Goal: Task Accomplishment & Management: Complete application form

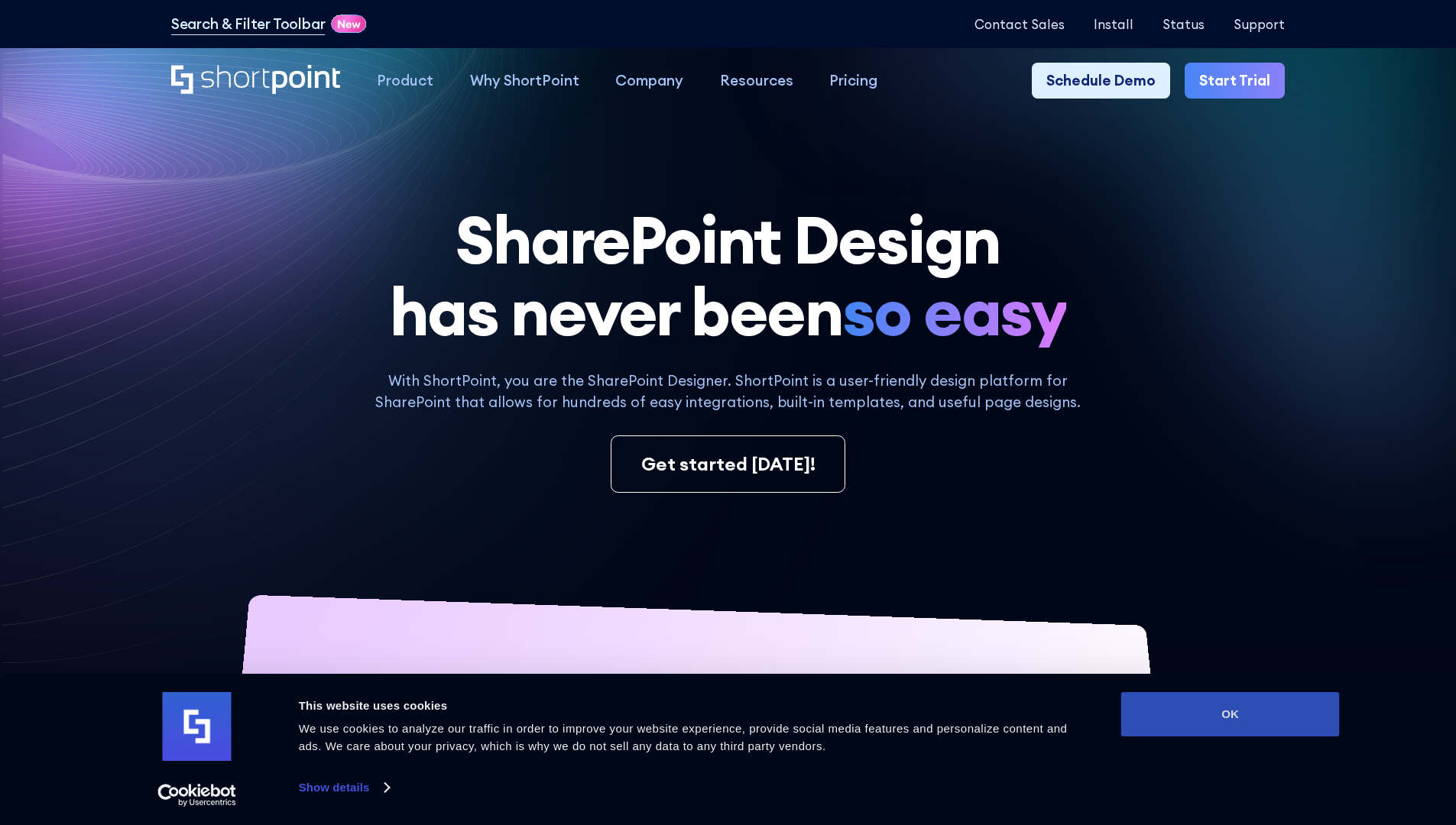
click at [1230, 715] on button "OK" at bounding box center [1230, 715] width 218 height 45
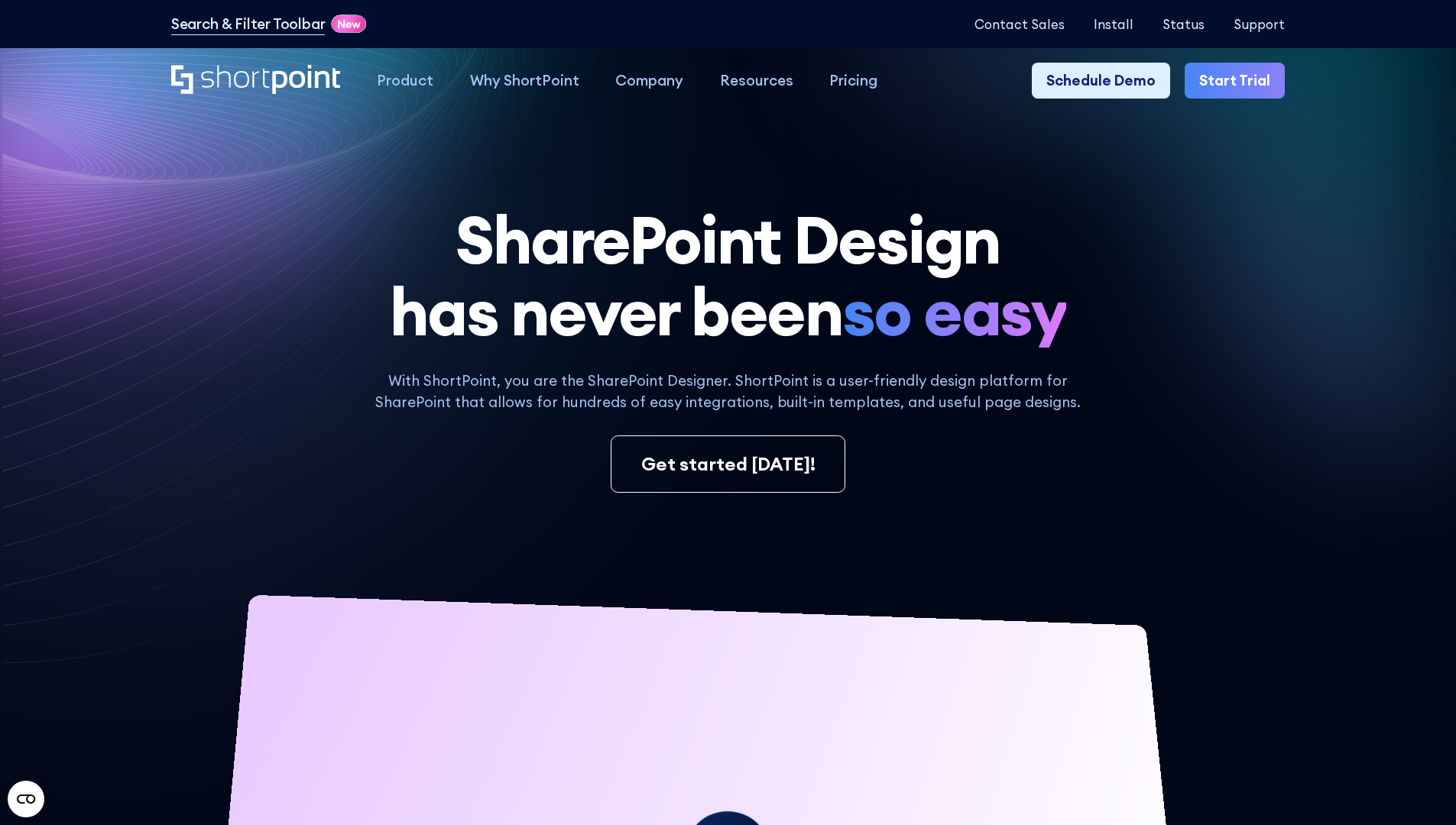
click at [1239, 81] on link "Start Trial" at bounding box center [1234, 80] width 100 height 36
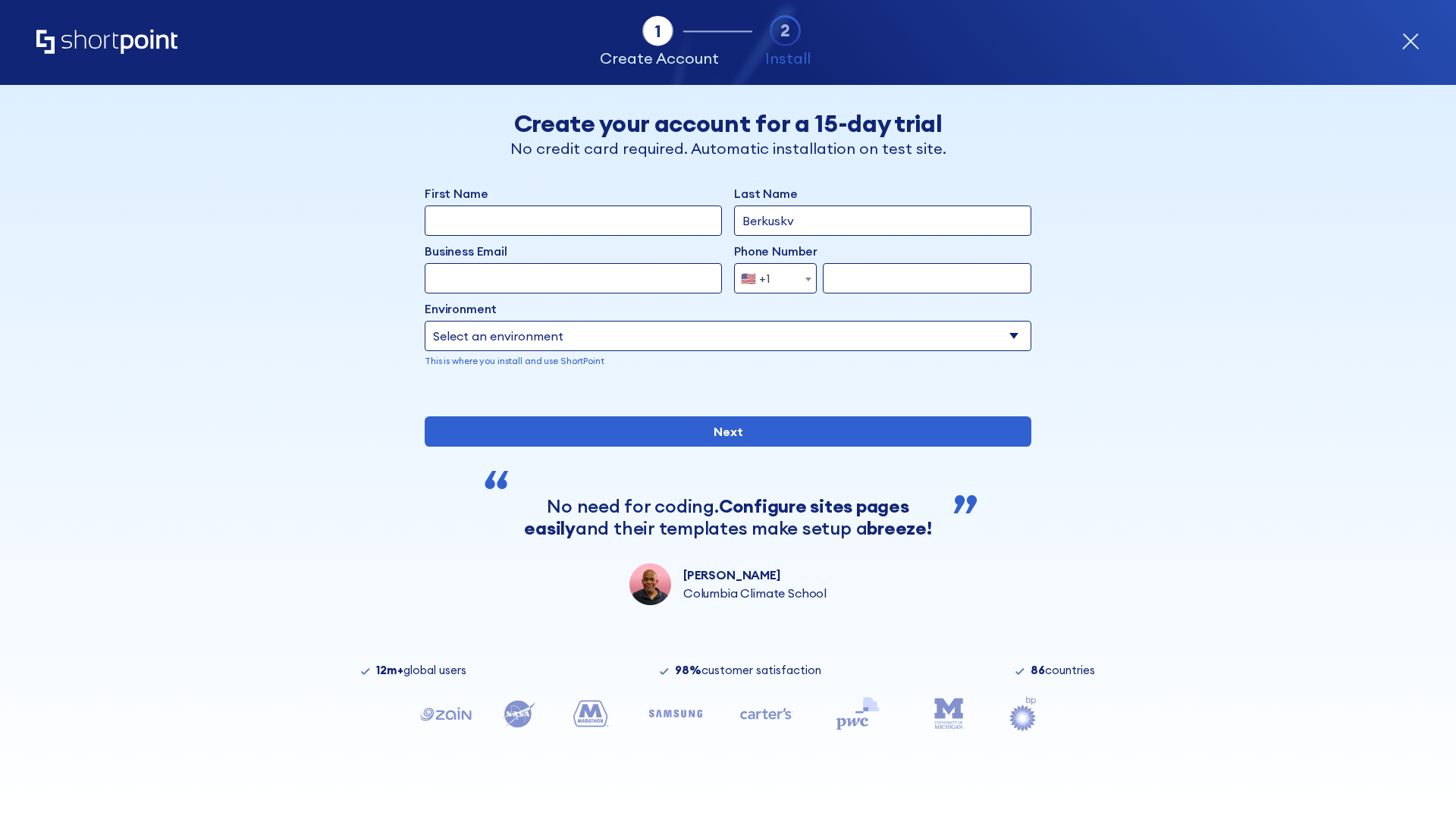
type input "Berkuskv"
type input "test@shortpoint.com"
type input "2125556789"
select select "Microsoft 365"
type input "2125556789"
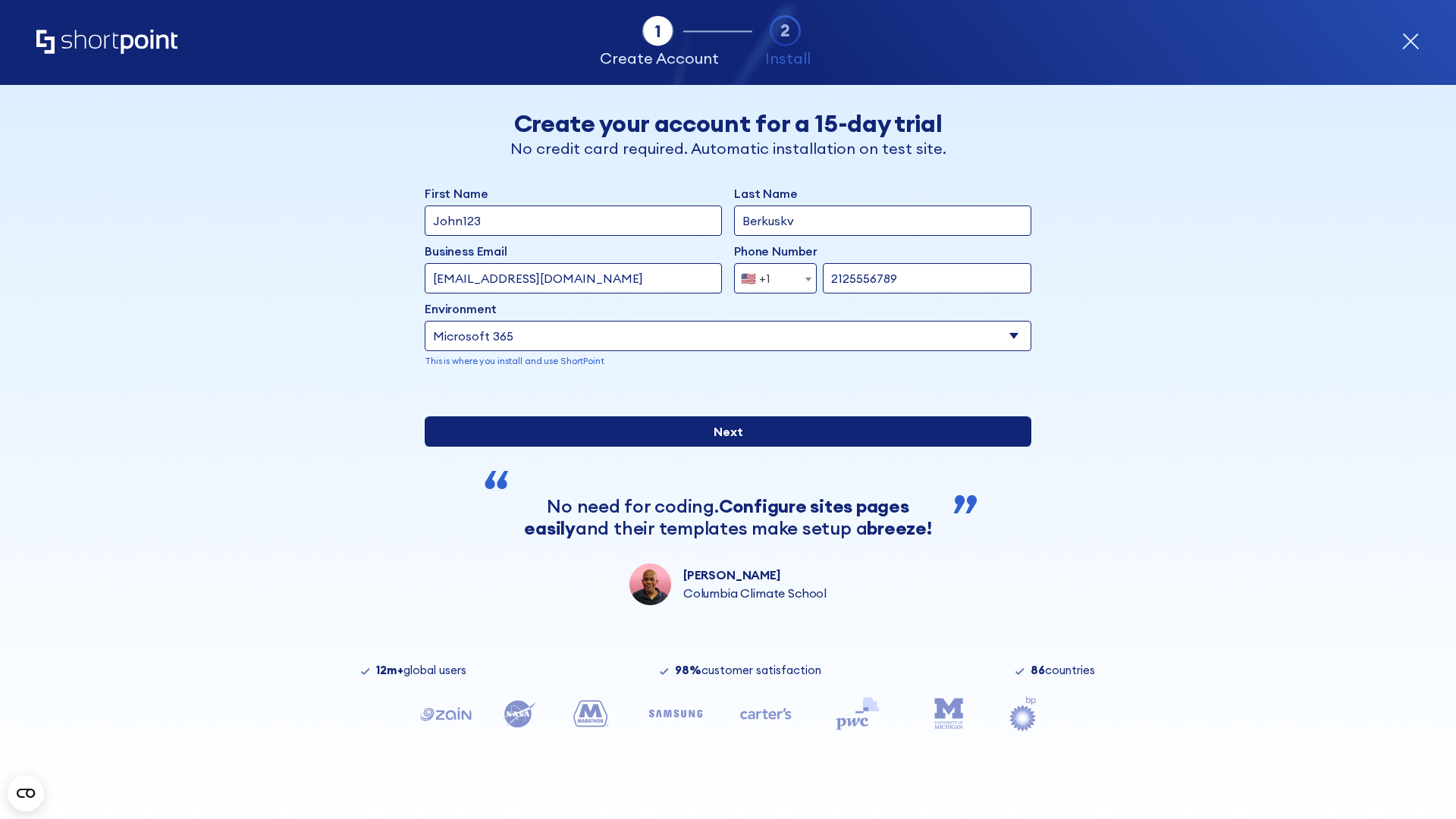
click at [722, 573] on div "First Name John123 Last Name Berkuskv Business Email Invalid Email Address test…" at bounding box center [728, 395] width 607 height 422
click at [722, 447] on input "Next" at bounding box center [728, 432] width 607 height 31
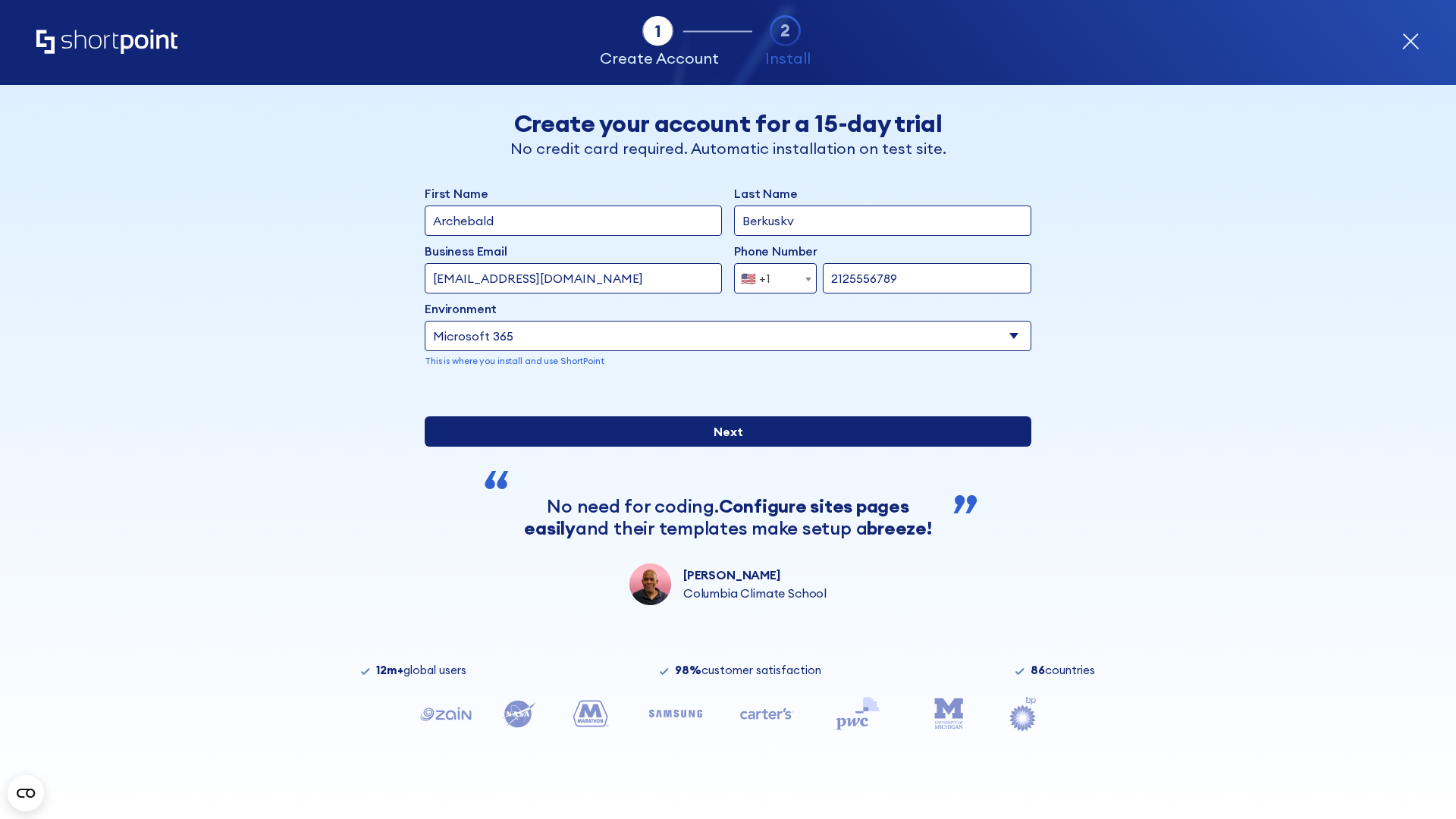
type input "Archebald"
click at [722, 447] on input "Next" at bounding box center [728, 432] width 607 height 31
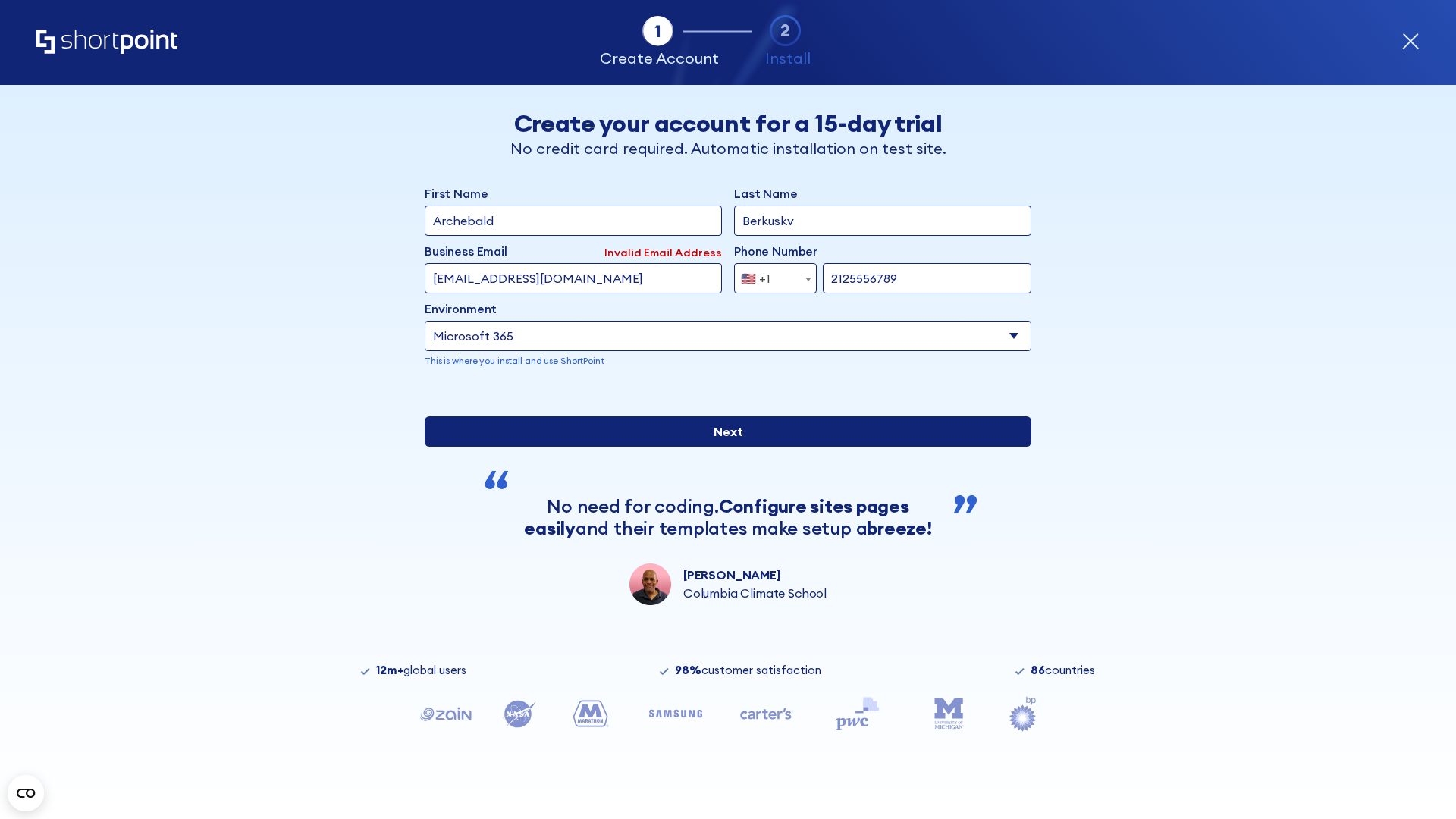
click at [722, 447] on input "Next" at bounding box center [728, 432] width 607 height 31
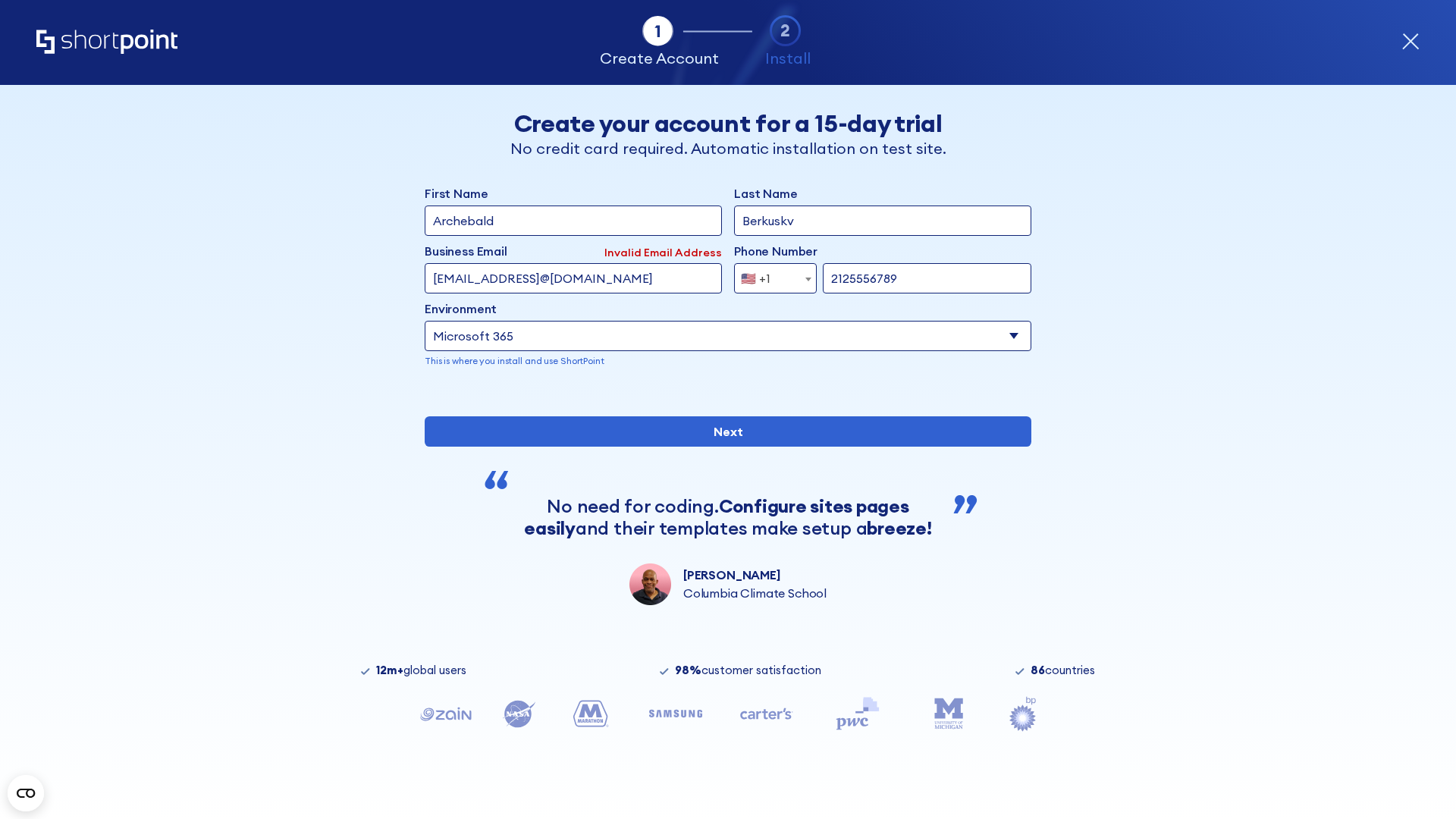
type input "testEmail@protonmail.comtest@shortpoint.com"
click at [770, 279] on span "🇺🇸 +1" at bounding box center [760, 278] width 51 height 31
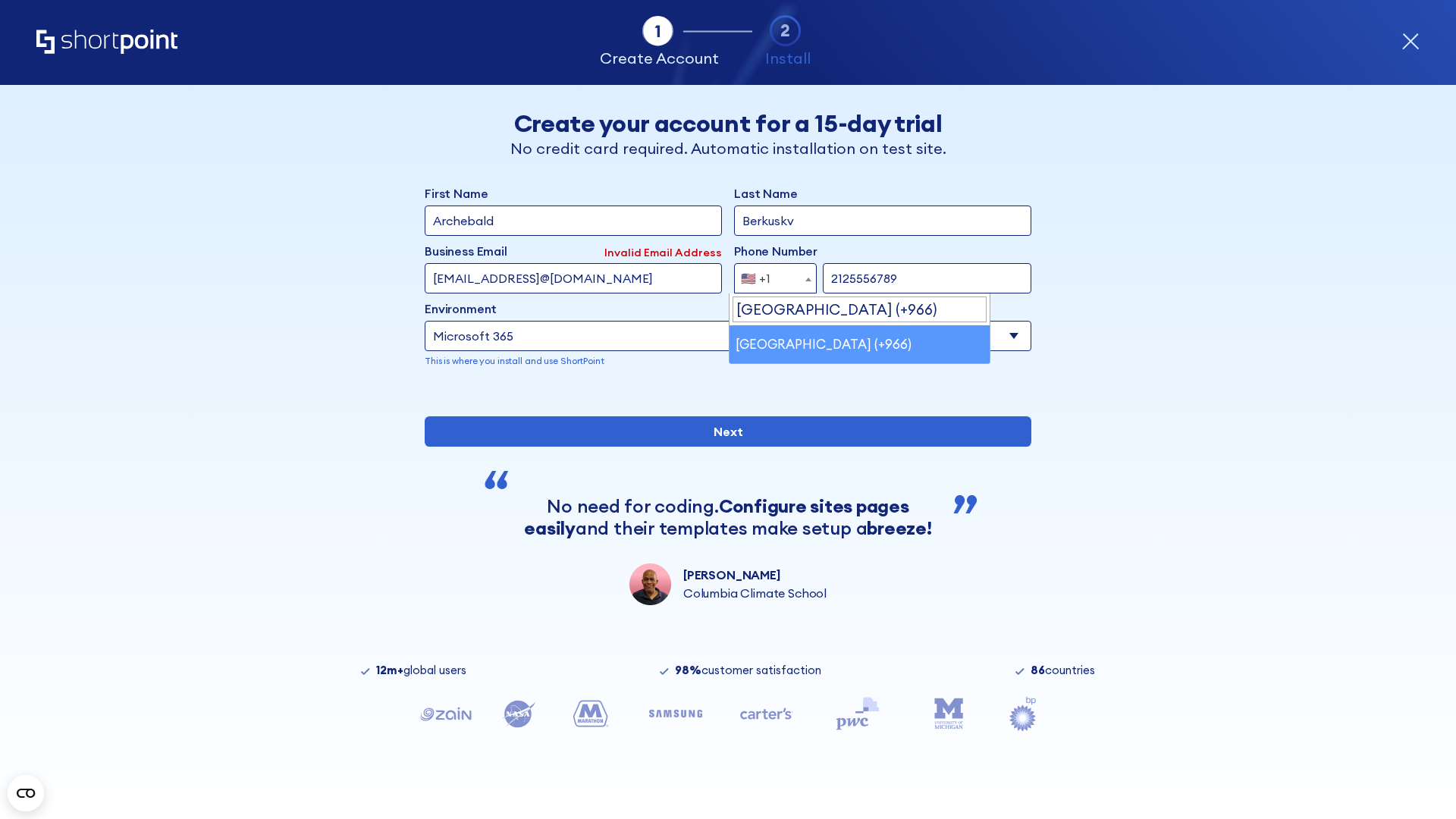
select select "+966"
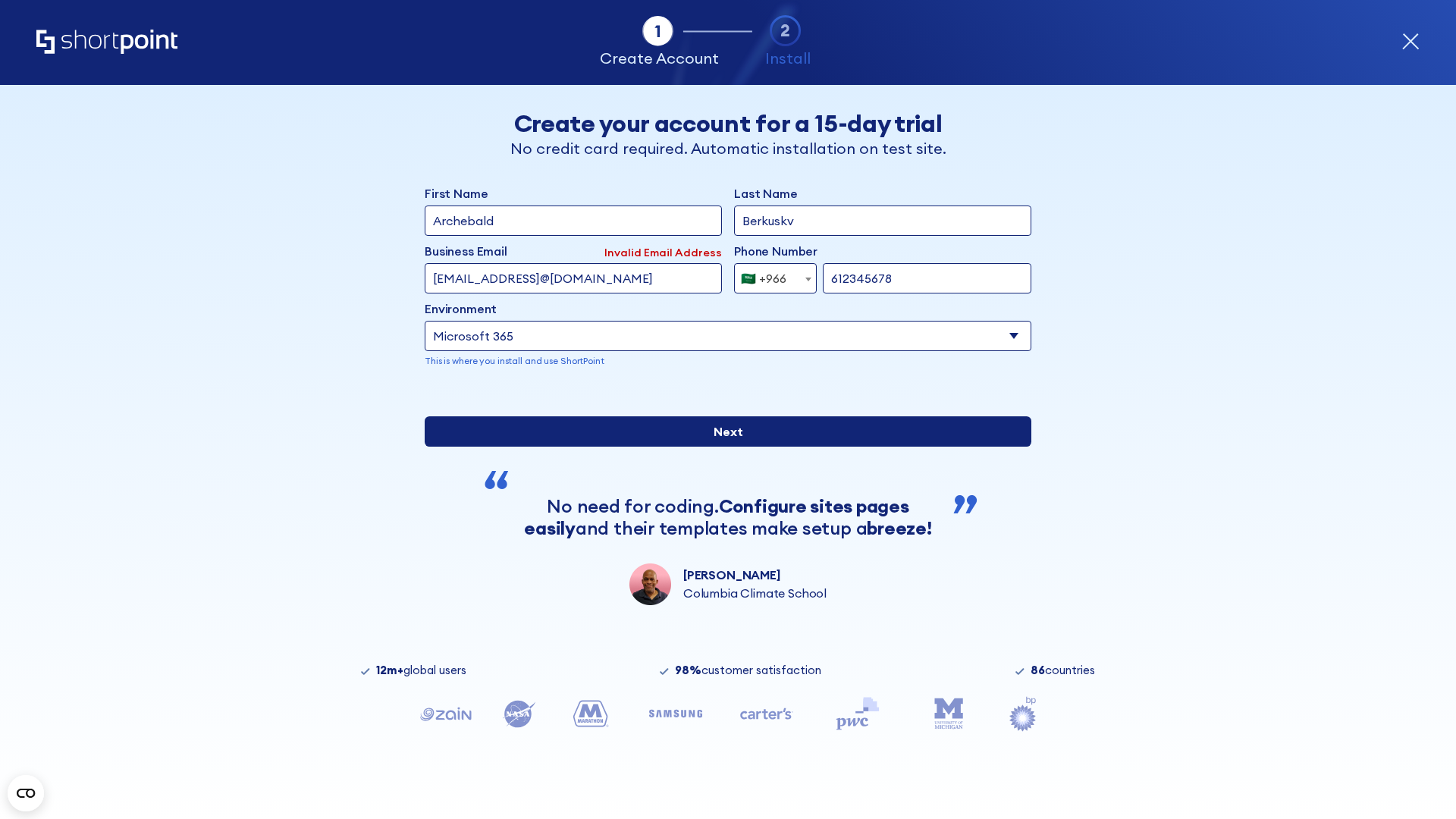
type input "612345678"
click at [722, 447] on input "Next" at bounding box center [728, 432] width 607 height 31
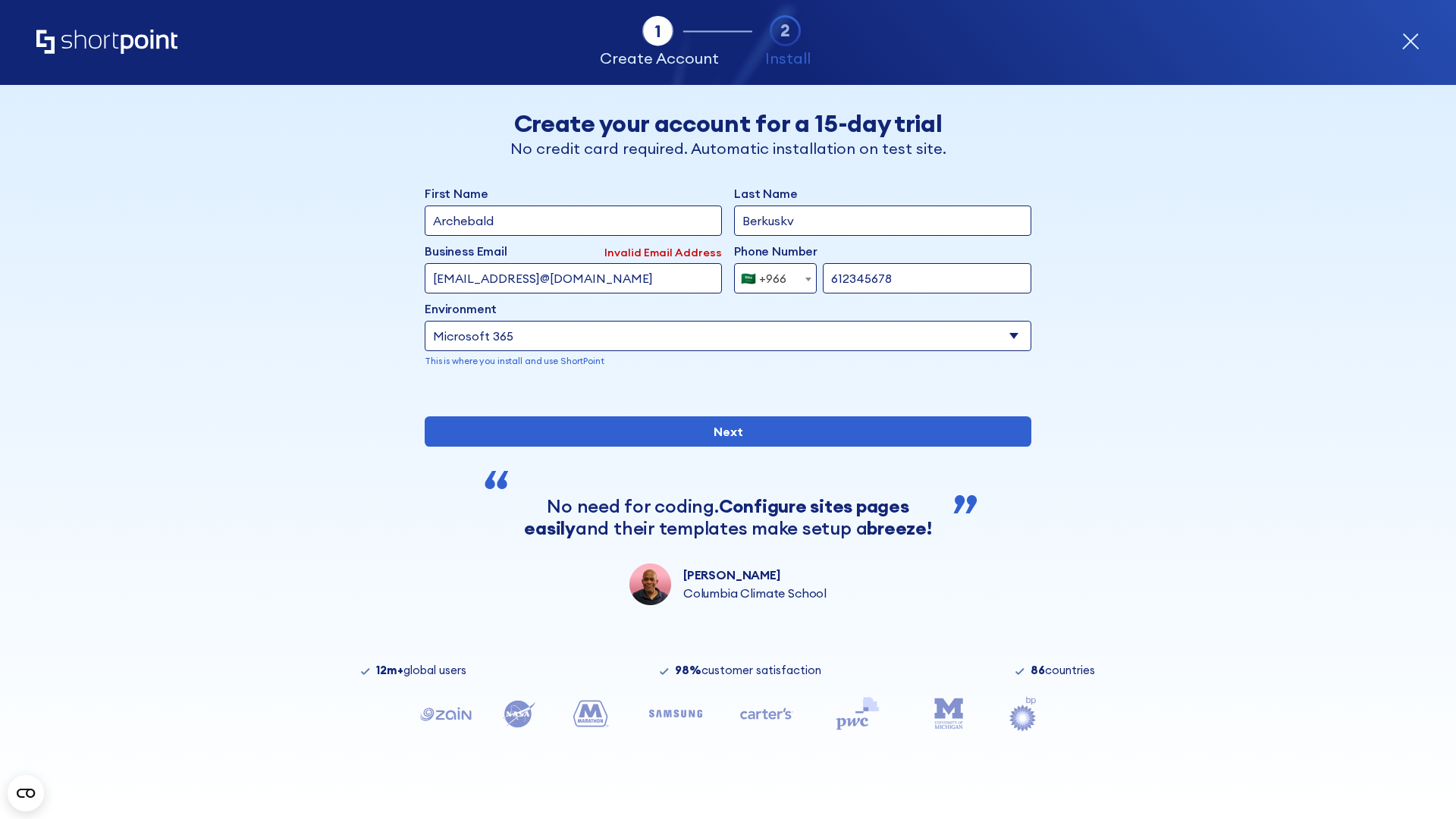
click at [770, 279] on div "🇸🇦 +966" at bounding box center [763, 278] width 45 height 31
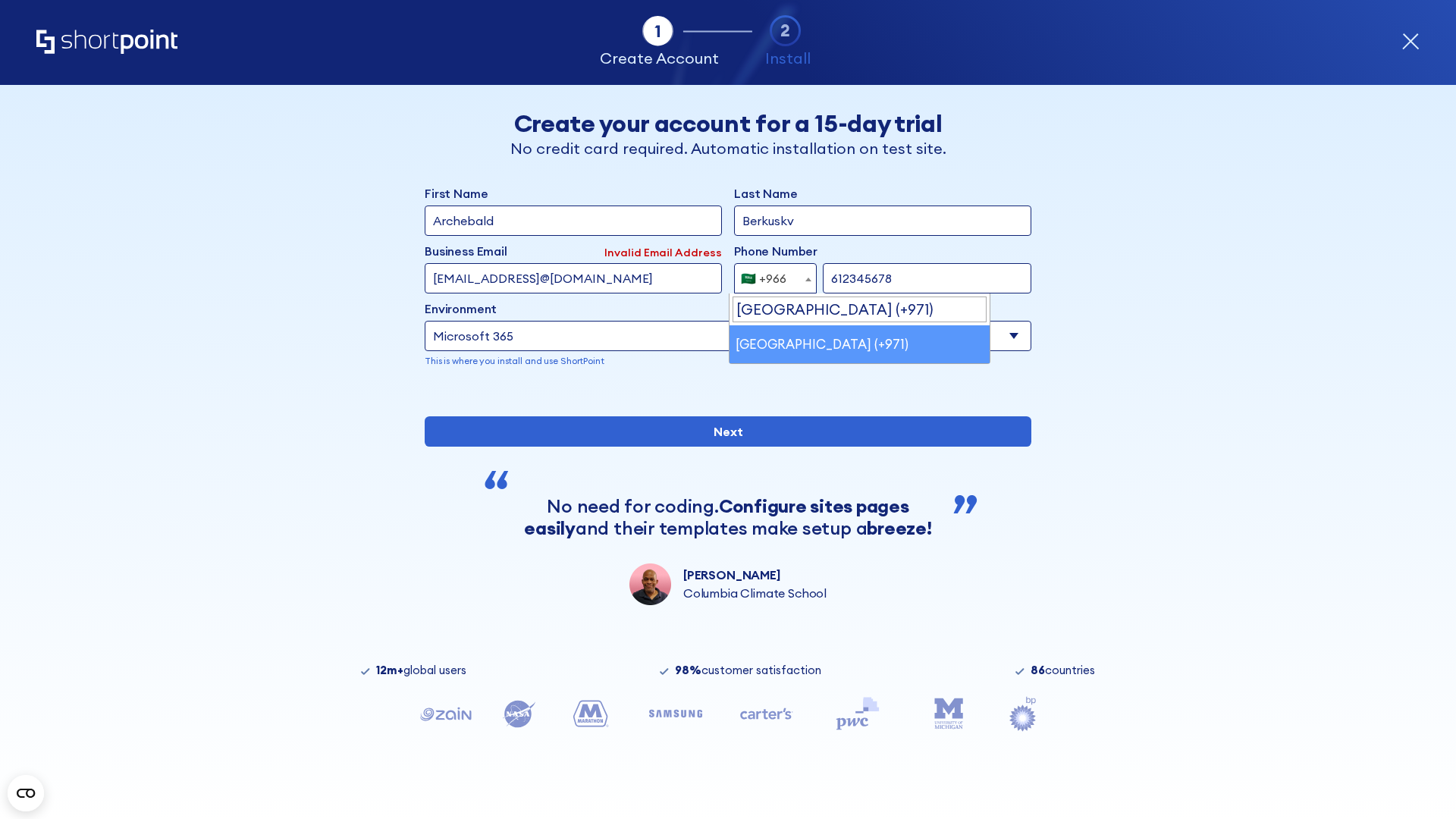
select select "+971"
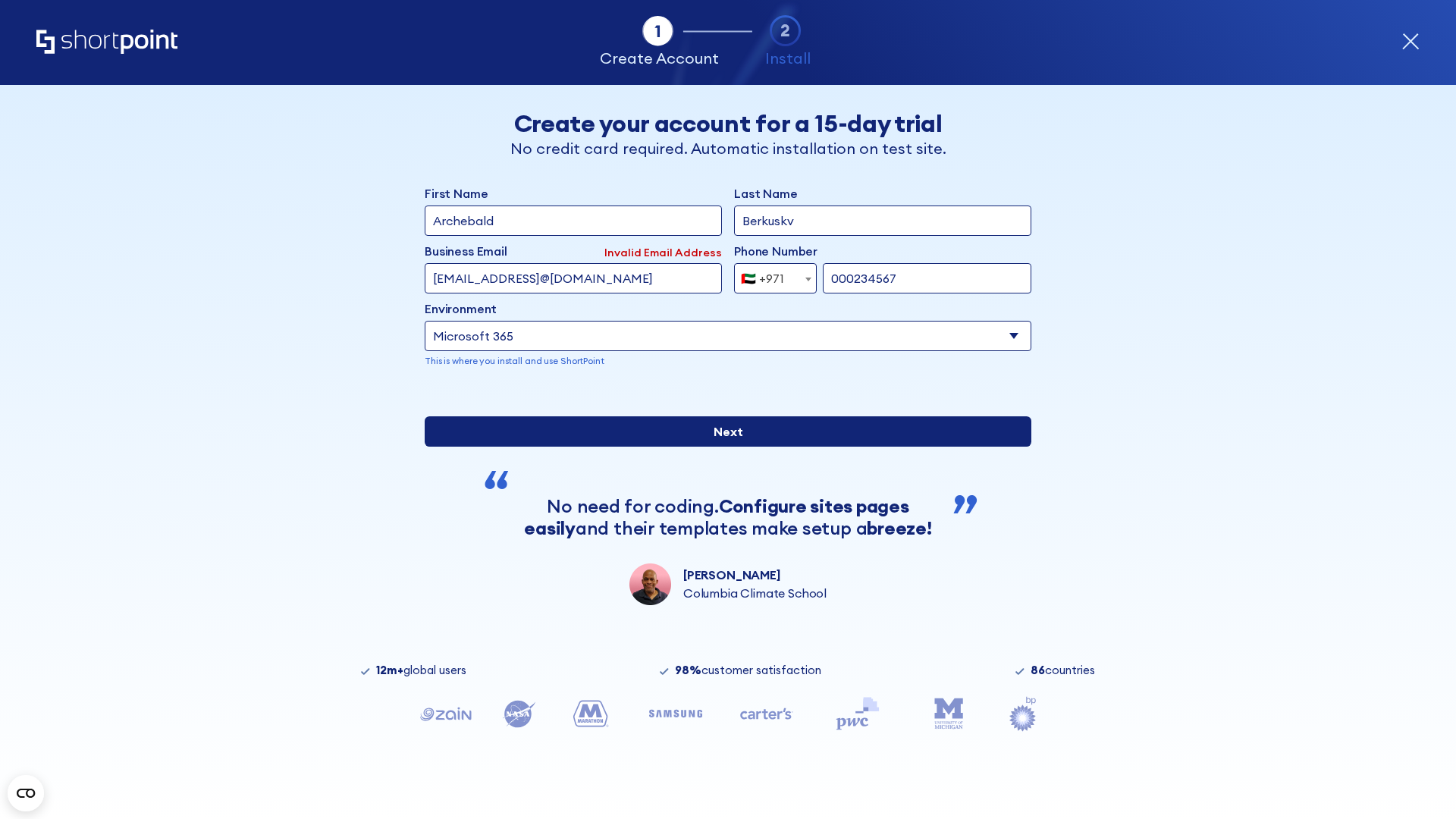
type input "000234567"
click at [722, 447] on input "Next" at bounding box center [728, 432] width 607 height 31
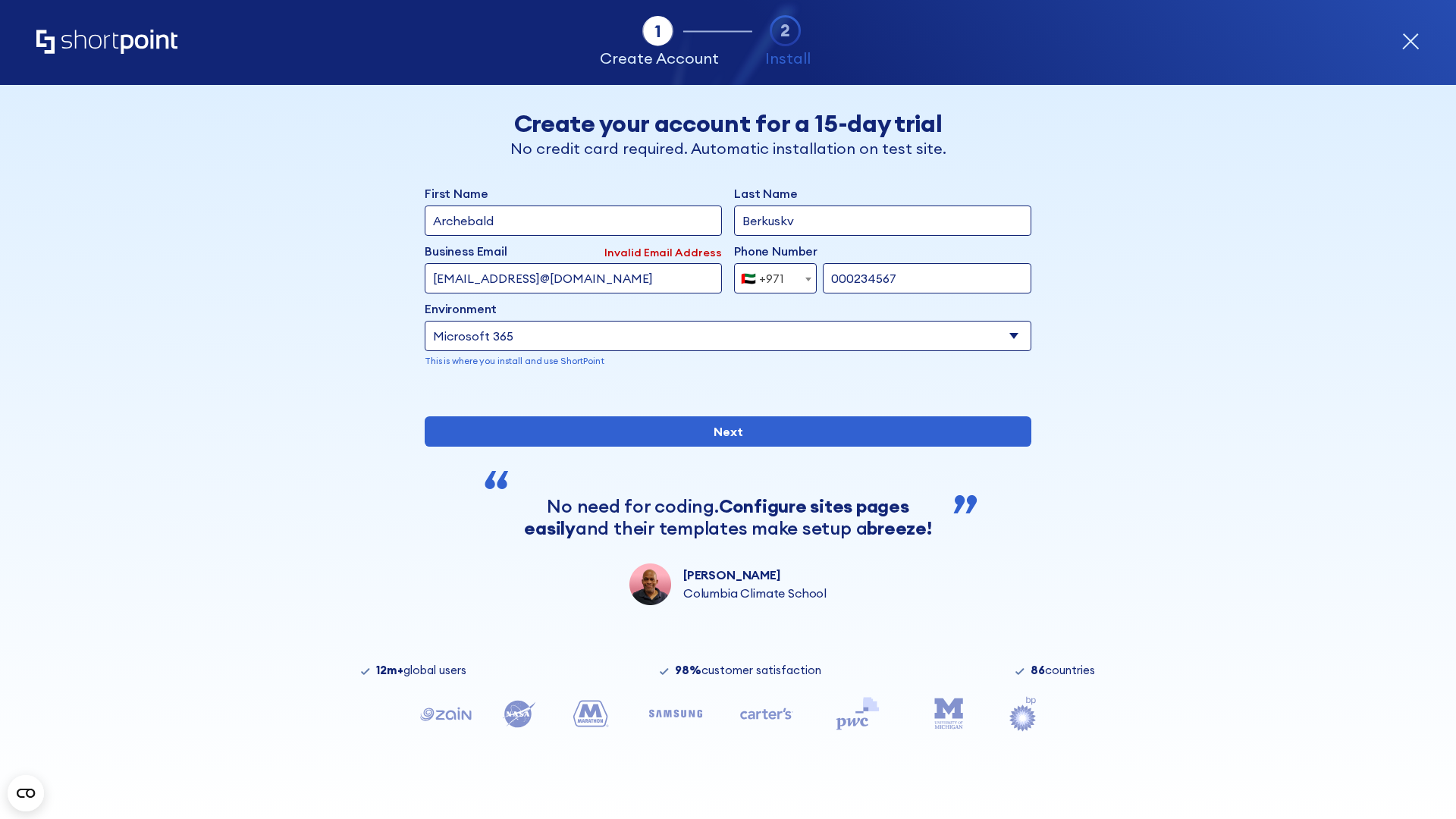
click at [770, 279] on div "🇦🇪 +971" at bounding box center [762, 278] width 44 height 31
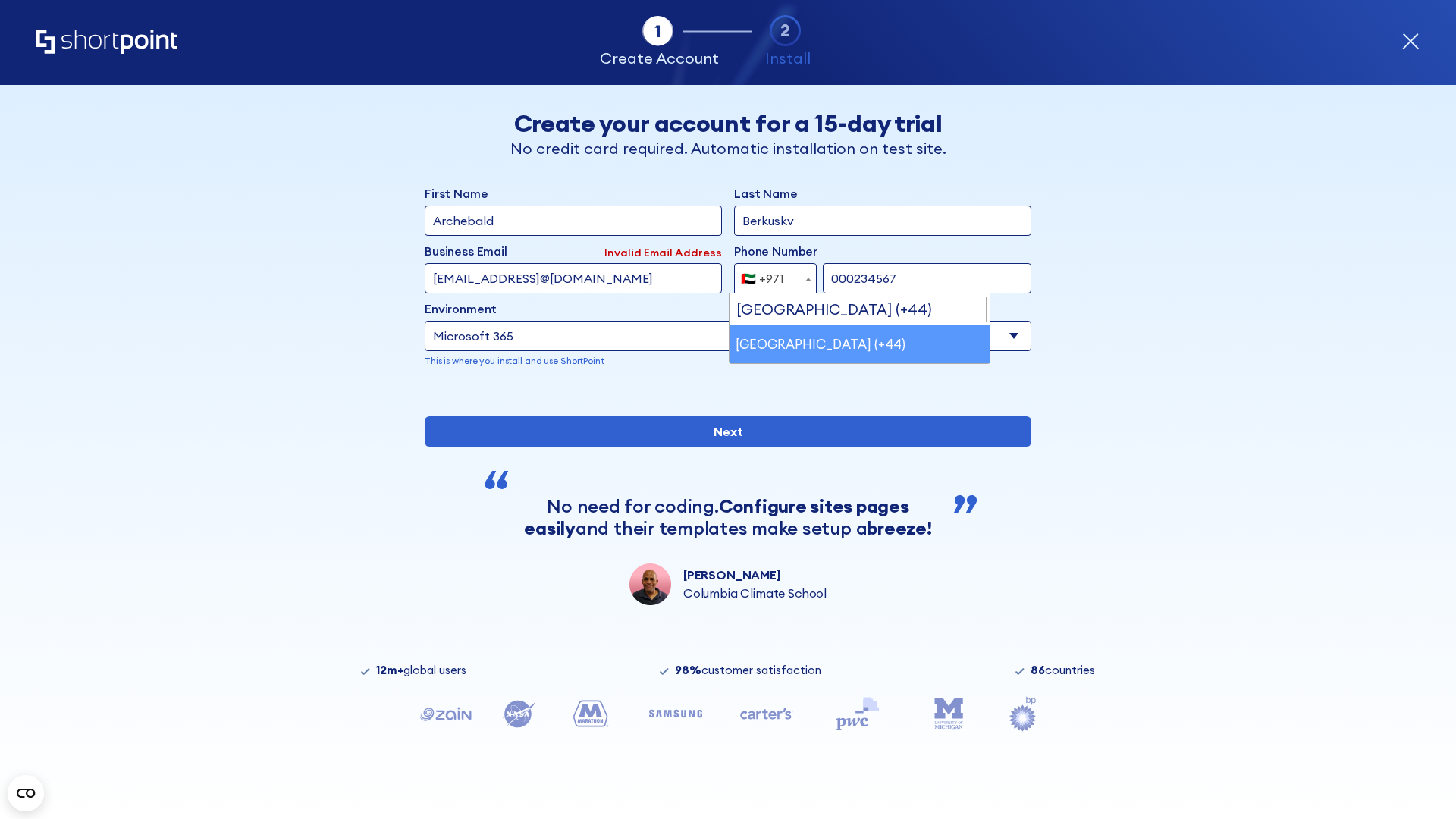
select select "+44"
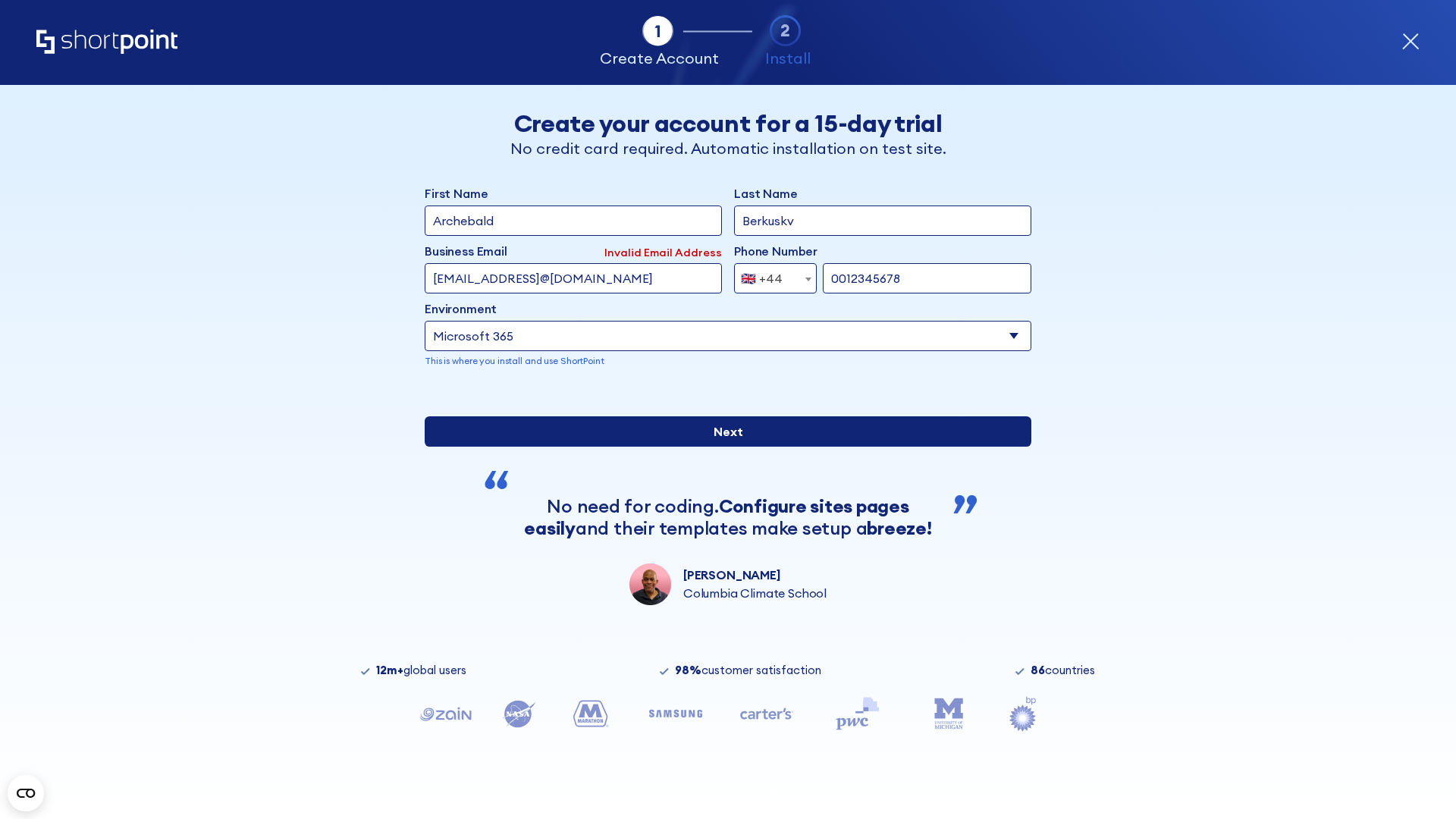
type input "0012345678"
click at [722, 447] on input "Next" at bounding box center [728, 432] width 607 height 31
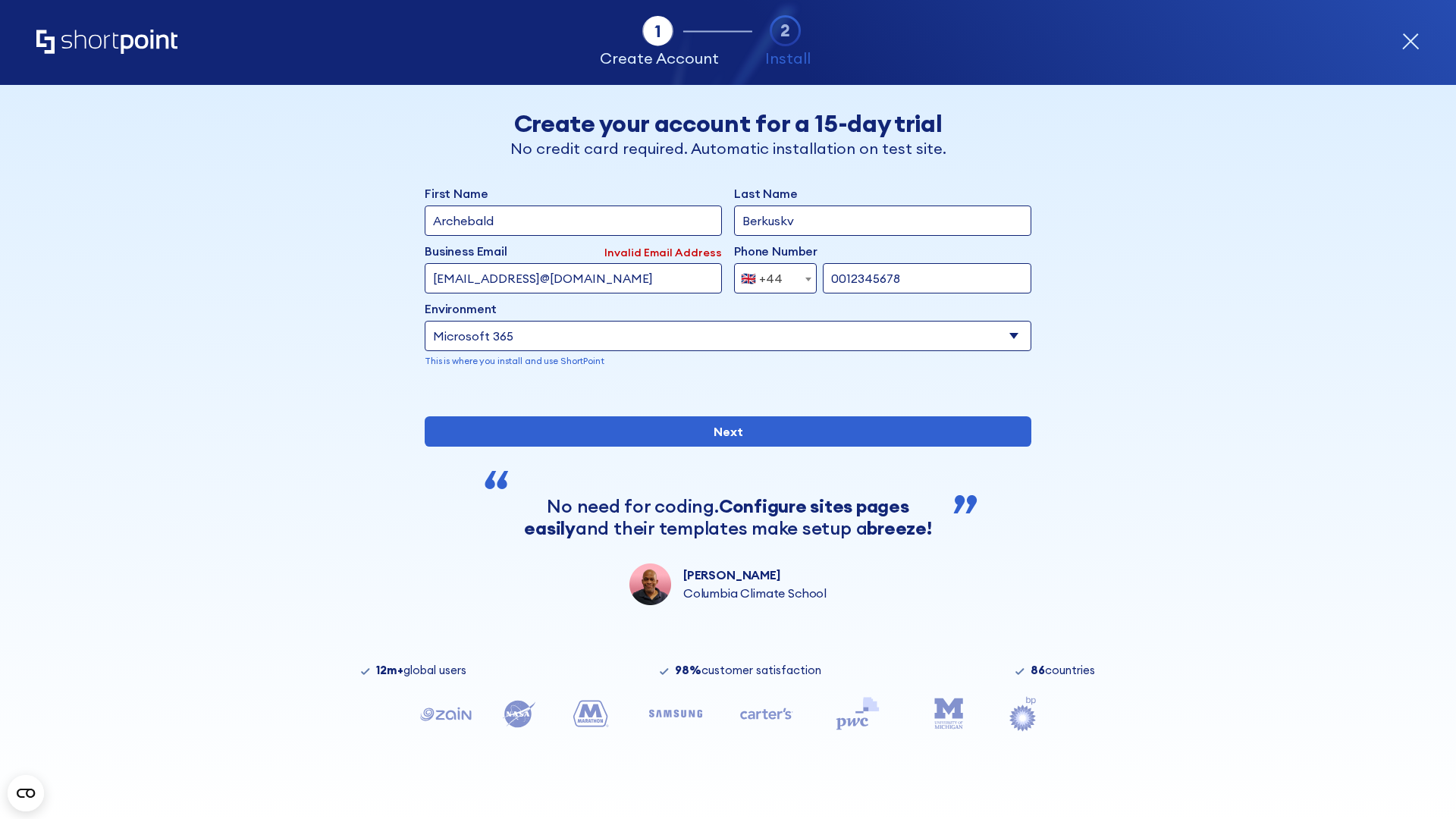
click at [770, 279] on div "🇬🇧 +44" at bounding box center [761, 278] width 42 height 31
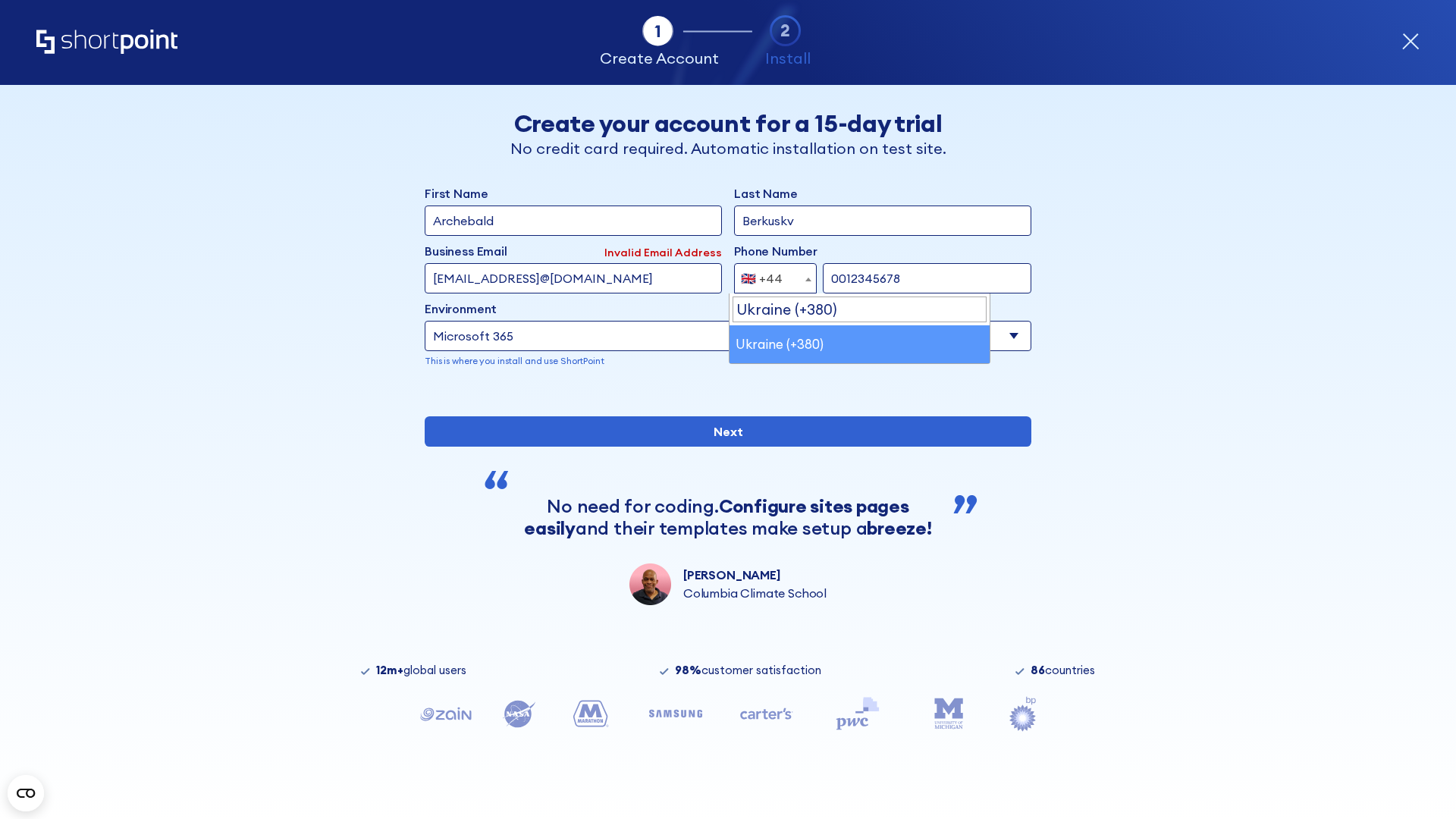
select select "+380"
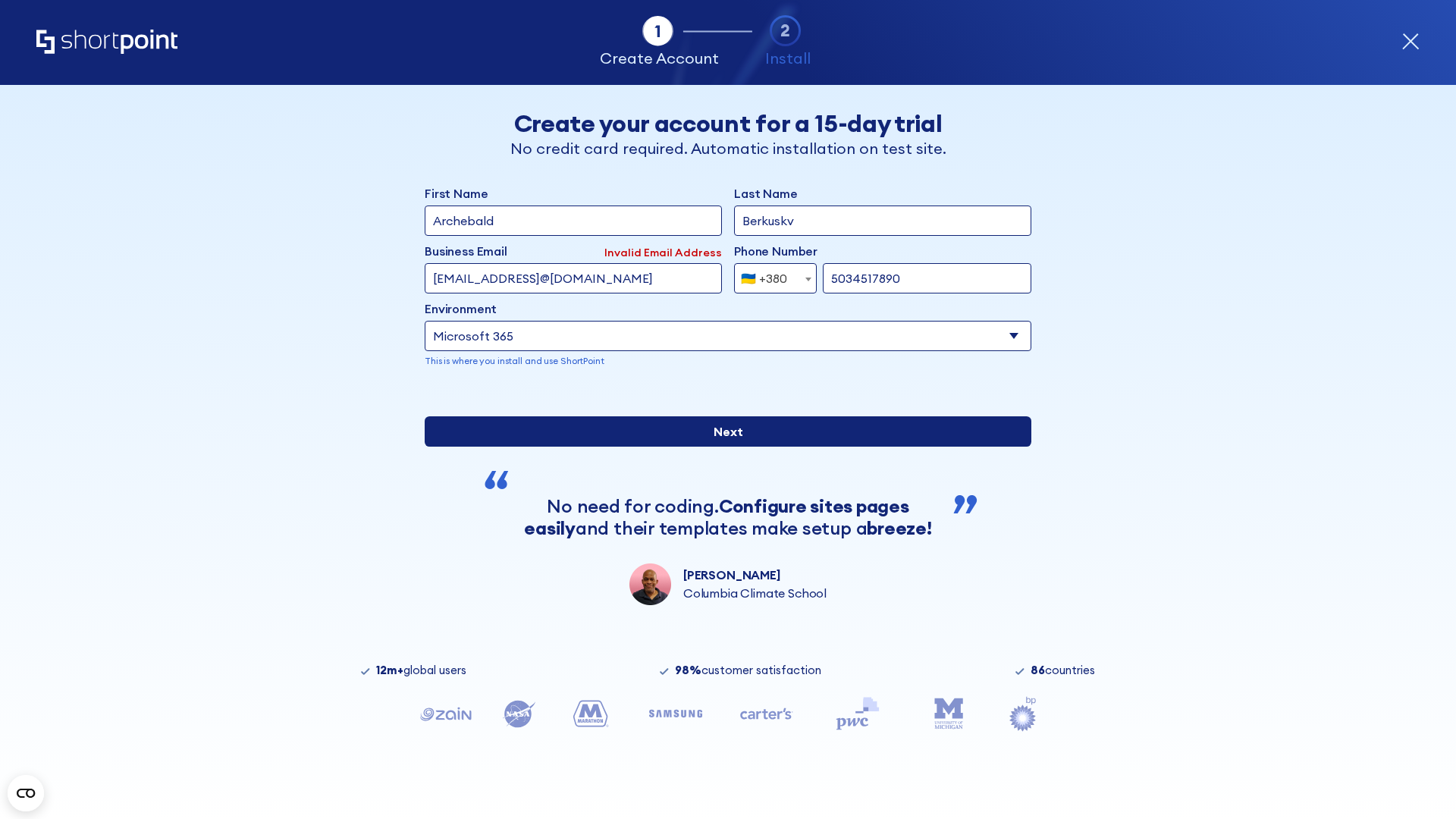
type input "5034517890"
click at [722, 447] on input "Next" at bounding box center [728, 432] width 607 height 31
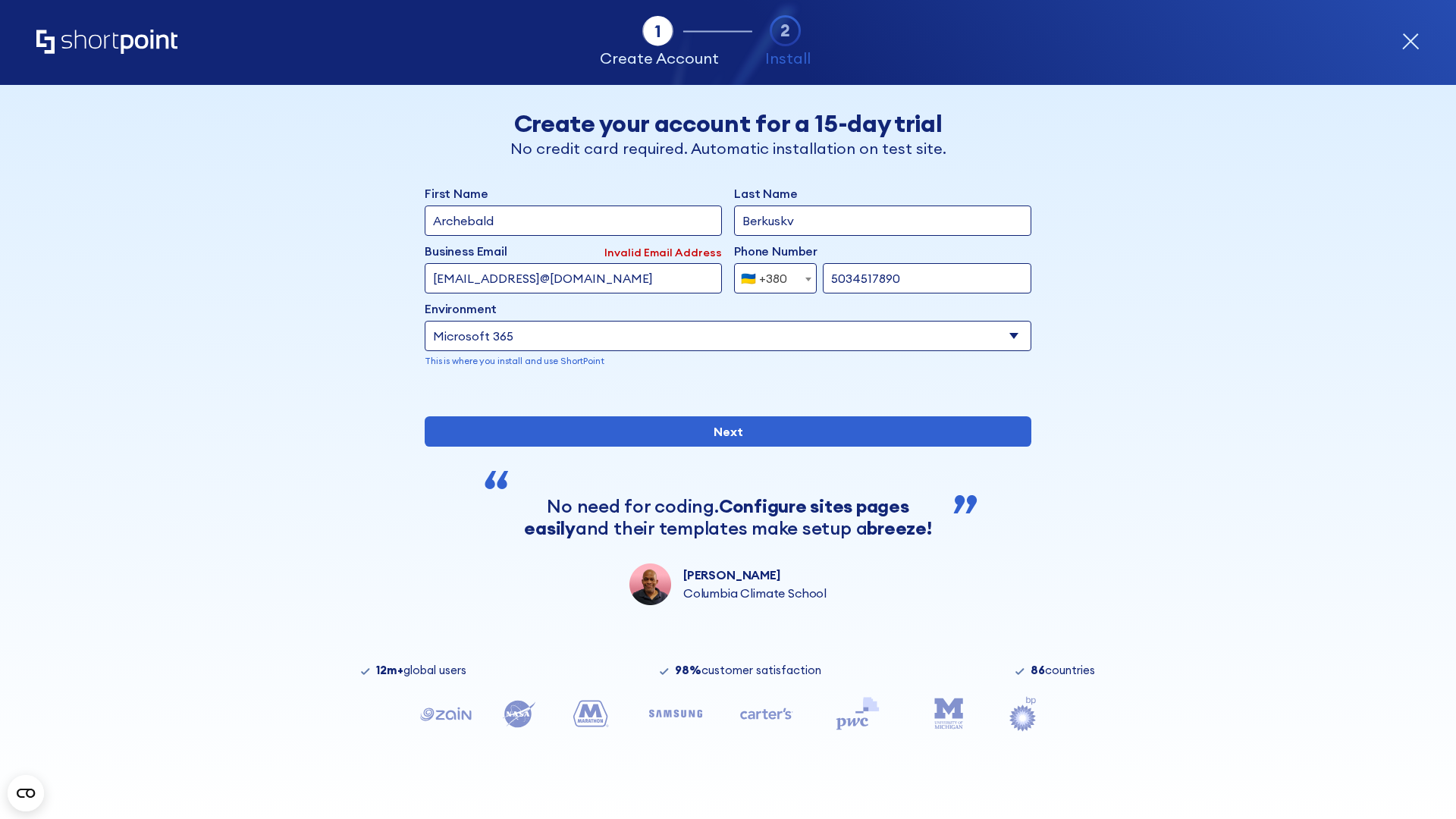
click at [770, 279] on div "🇺🇦 +380" at bounding box center [764, 278] width 46 height 31
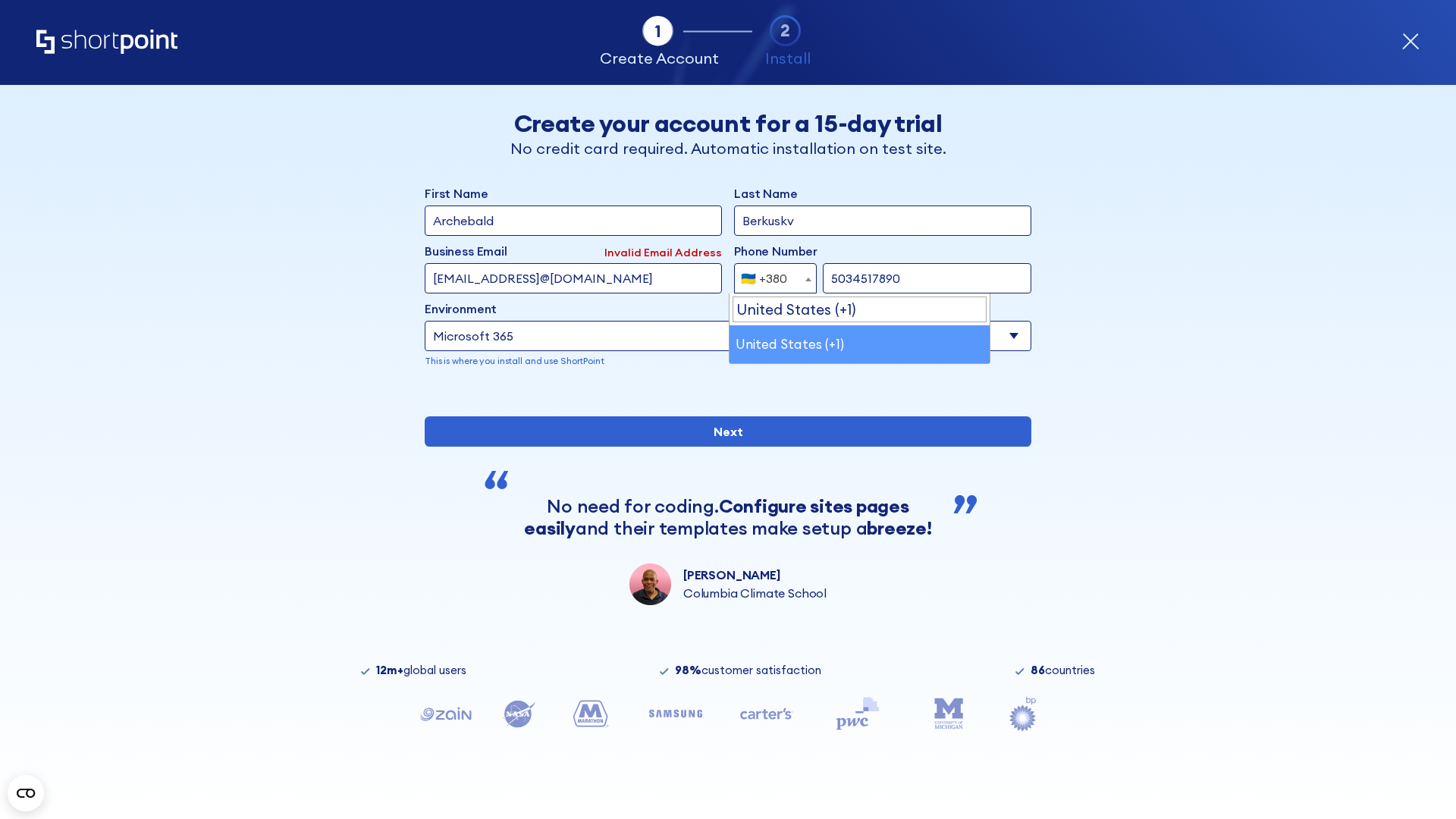
select select "+1"
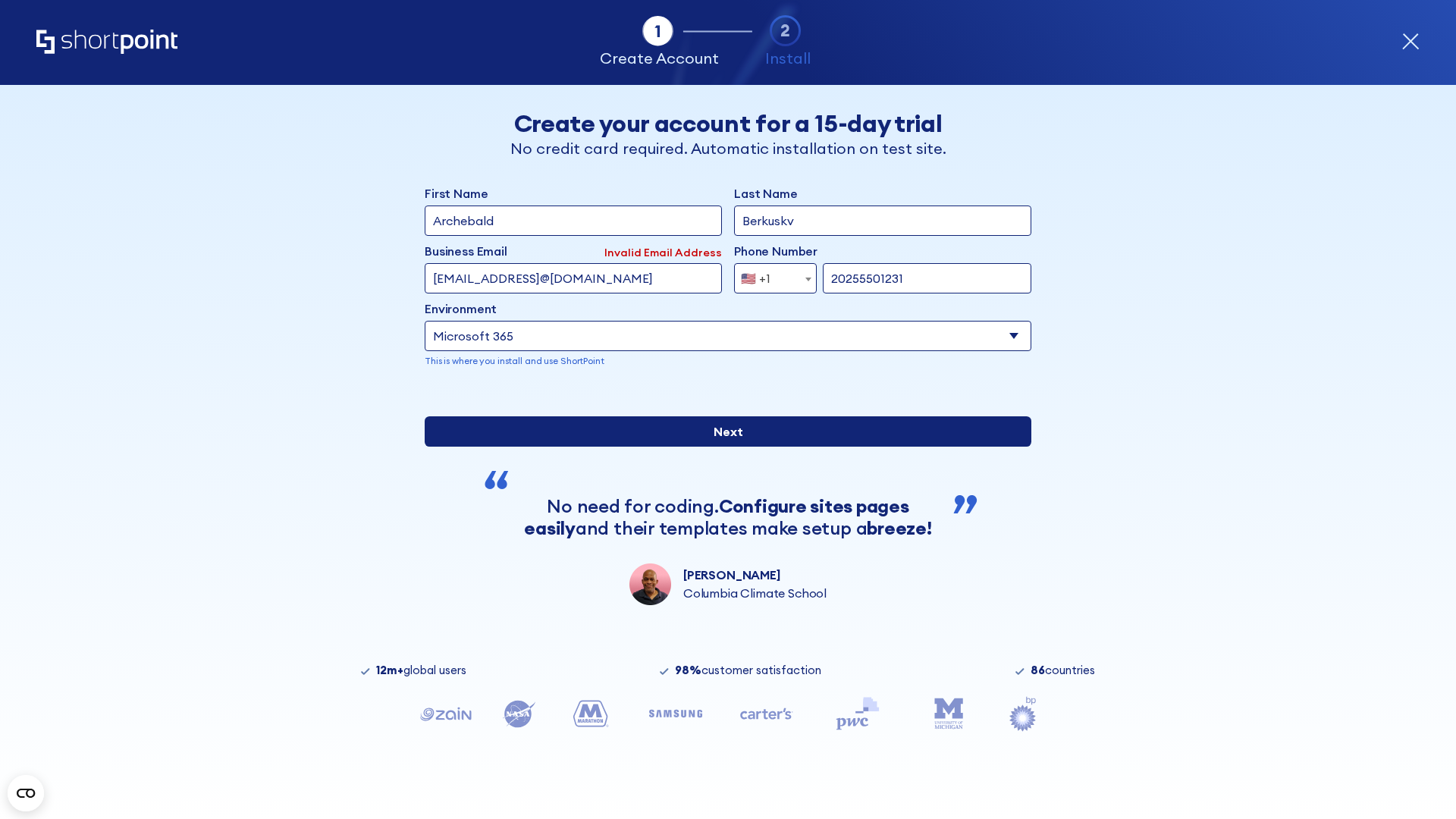
type input "20255501231"
click at [722, 447] on input "Next" at bounding box center [728, 432] width 607 height 31
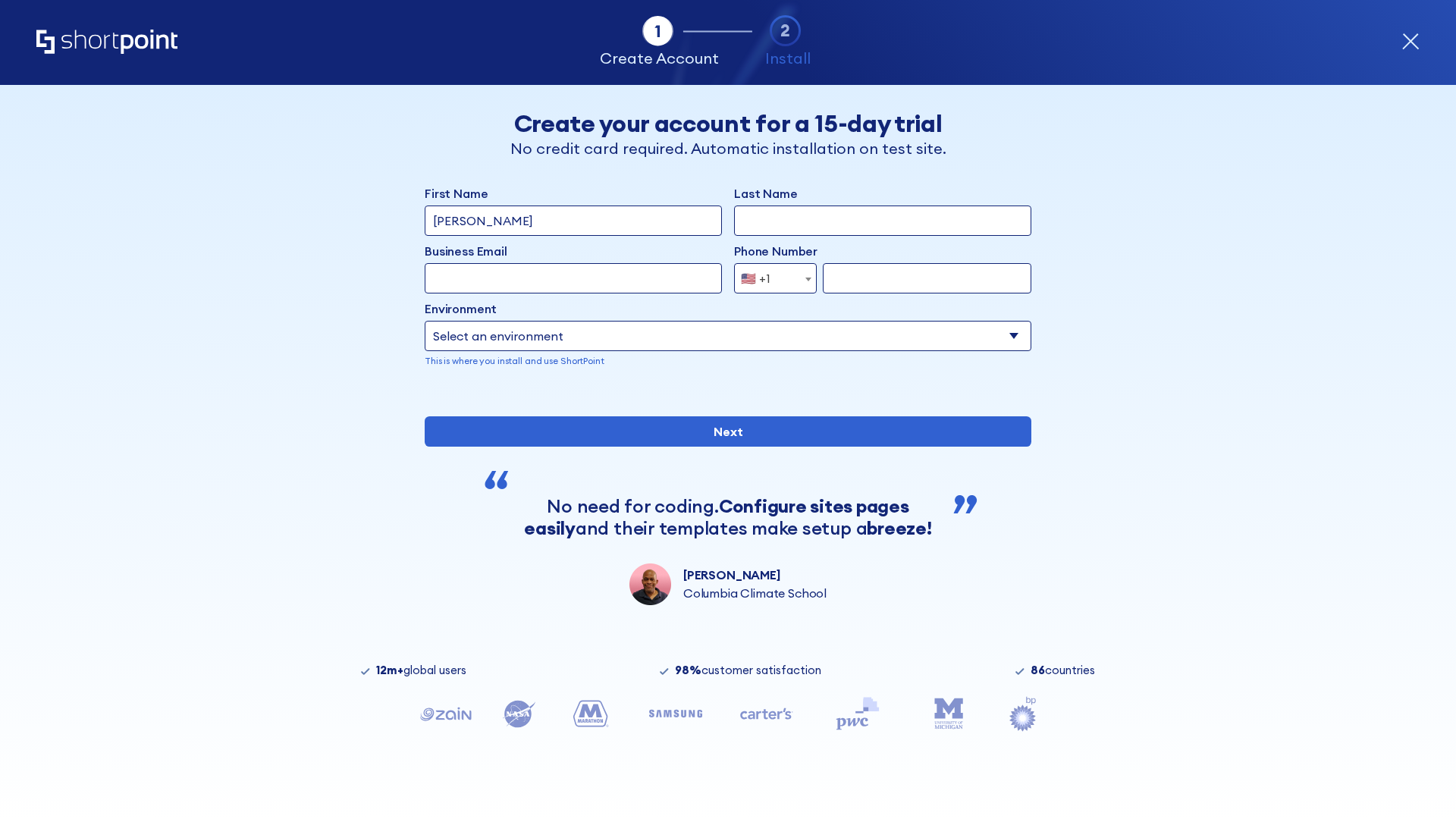
type input "Mary-Jane"
type input "Berkuskv"
type input "john@company.com"
click at [770, 274] on span "🇺🇸 +1" at bounding box center [760, 278] width 51 height 31
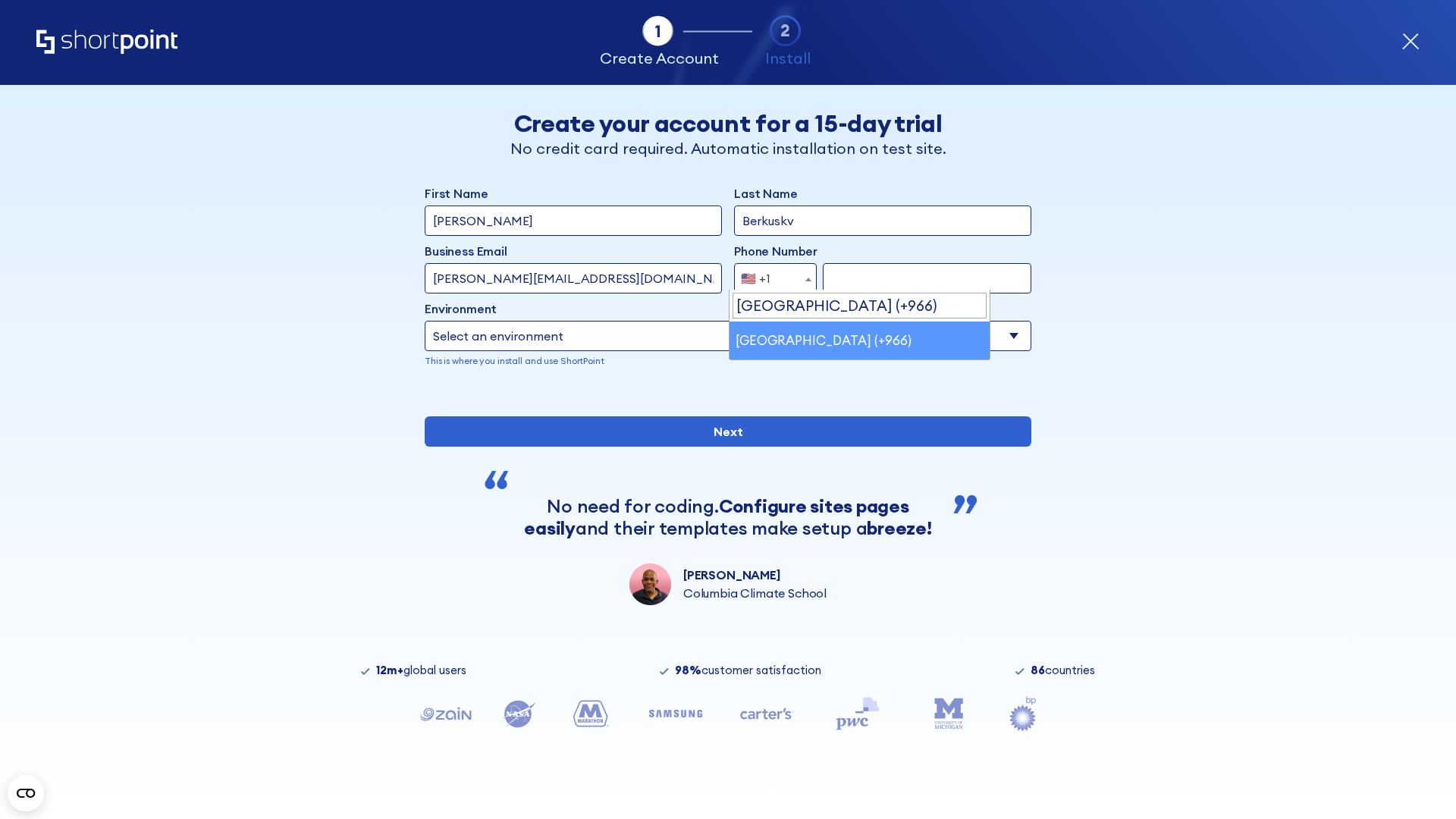
select select "+966"
type input "512345678"
select select "Microsoft 365"
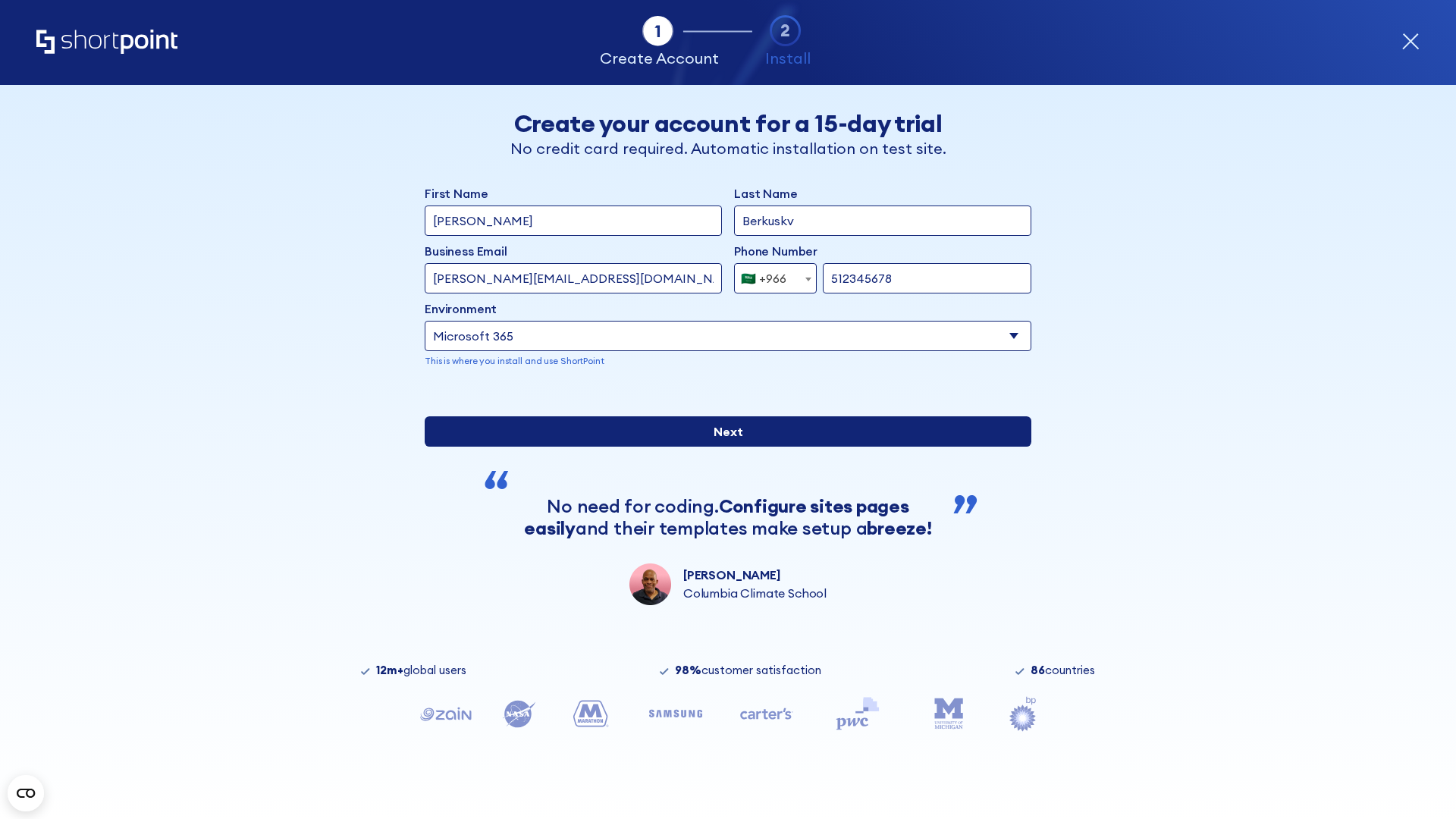
type input "512345678"
click at [722, 447] on input "Next" at bounding box center [728, 432] width 607 height 31
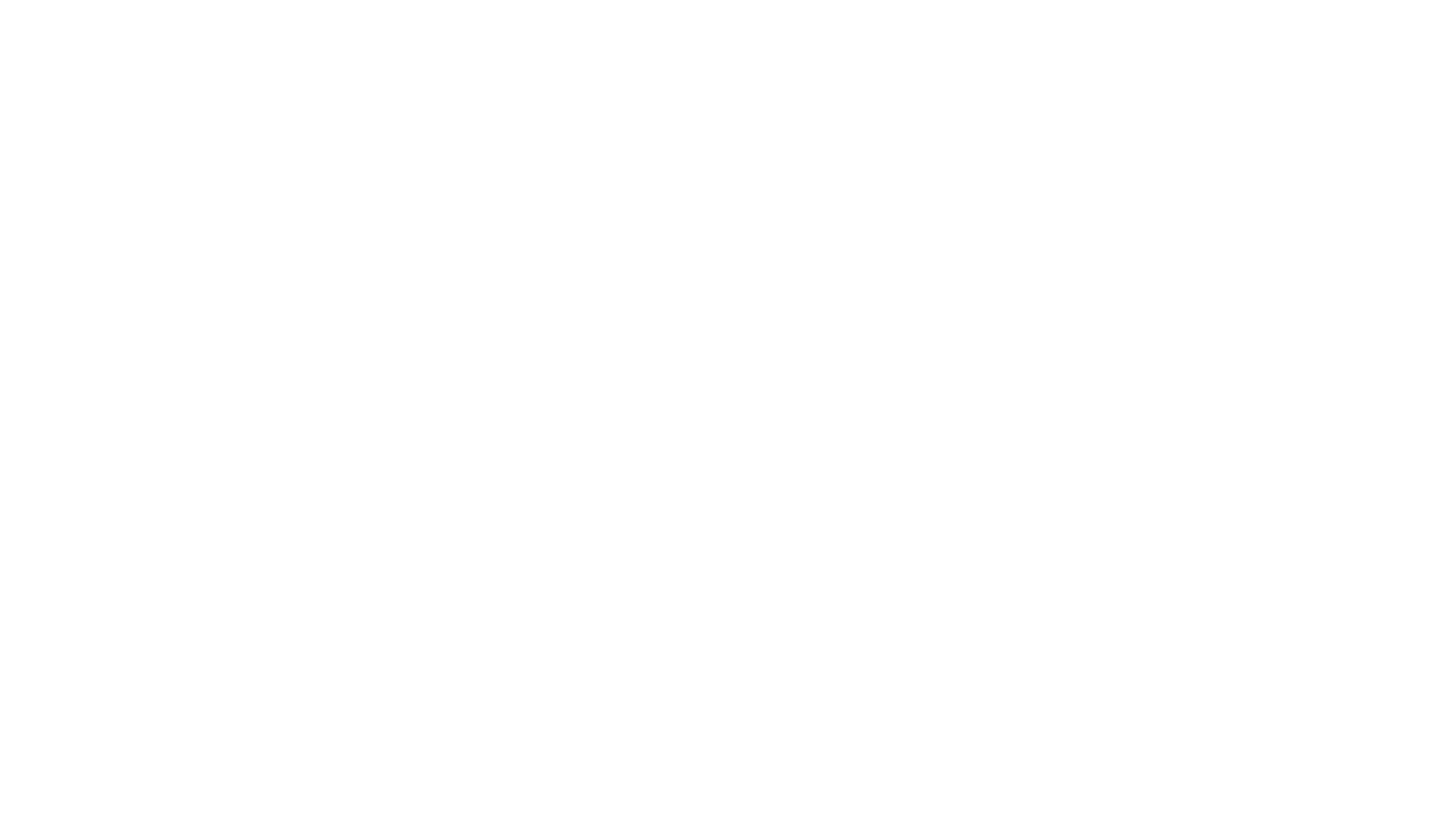
select select "+966"
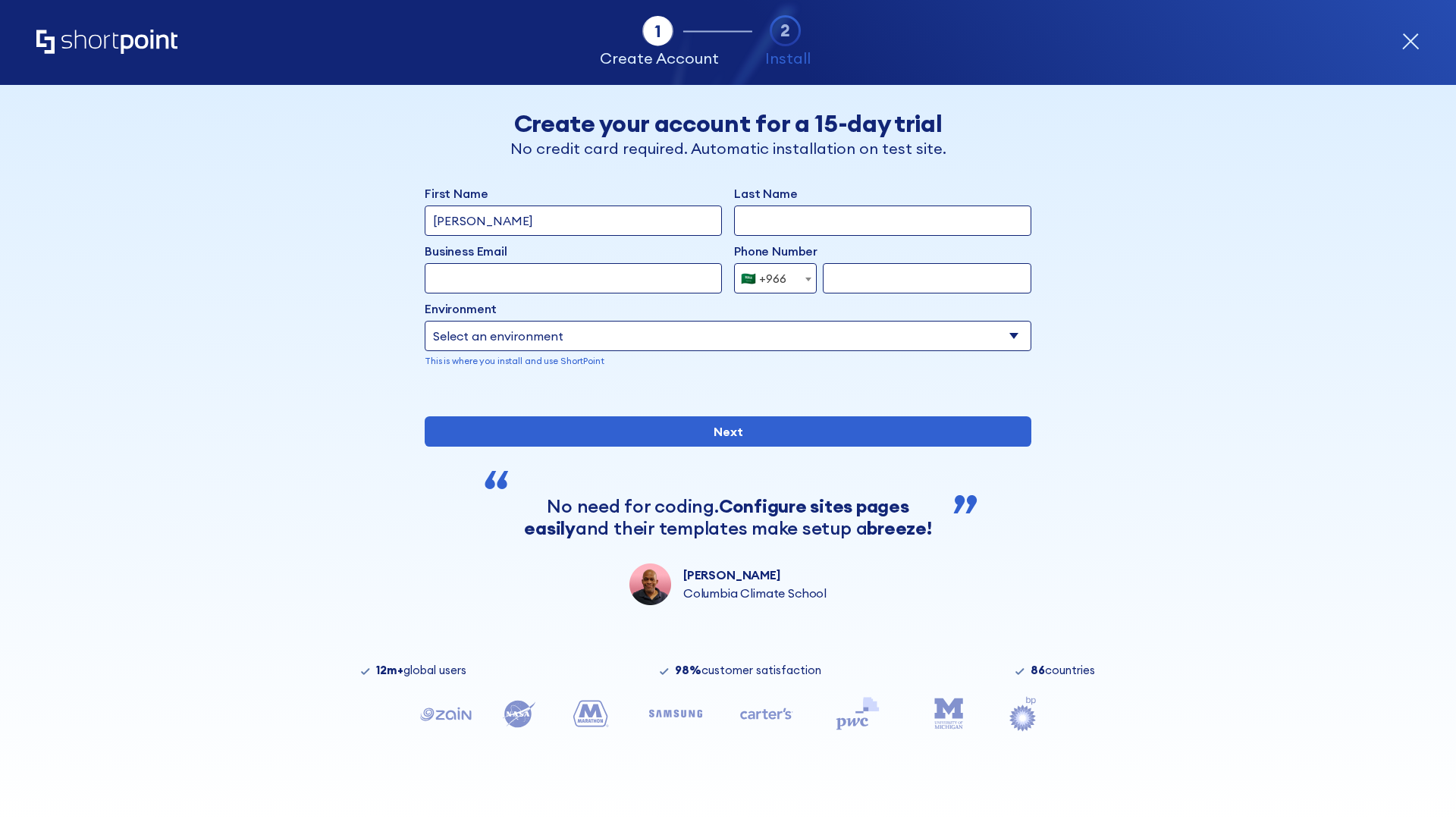
type input "D'Souza"
type input "Berkuskv"
type input "hr@mybusiness.org"
click at [770, 274] on div "🇸🇦 +966" at bounding box center [763, 278] width 45 height 31
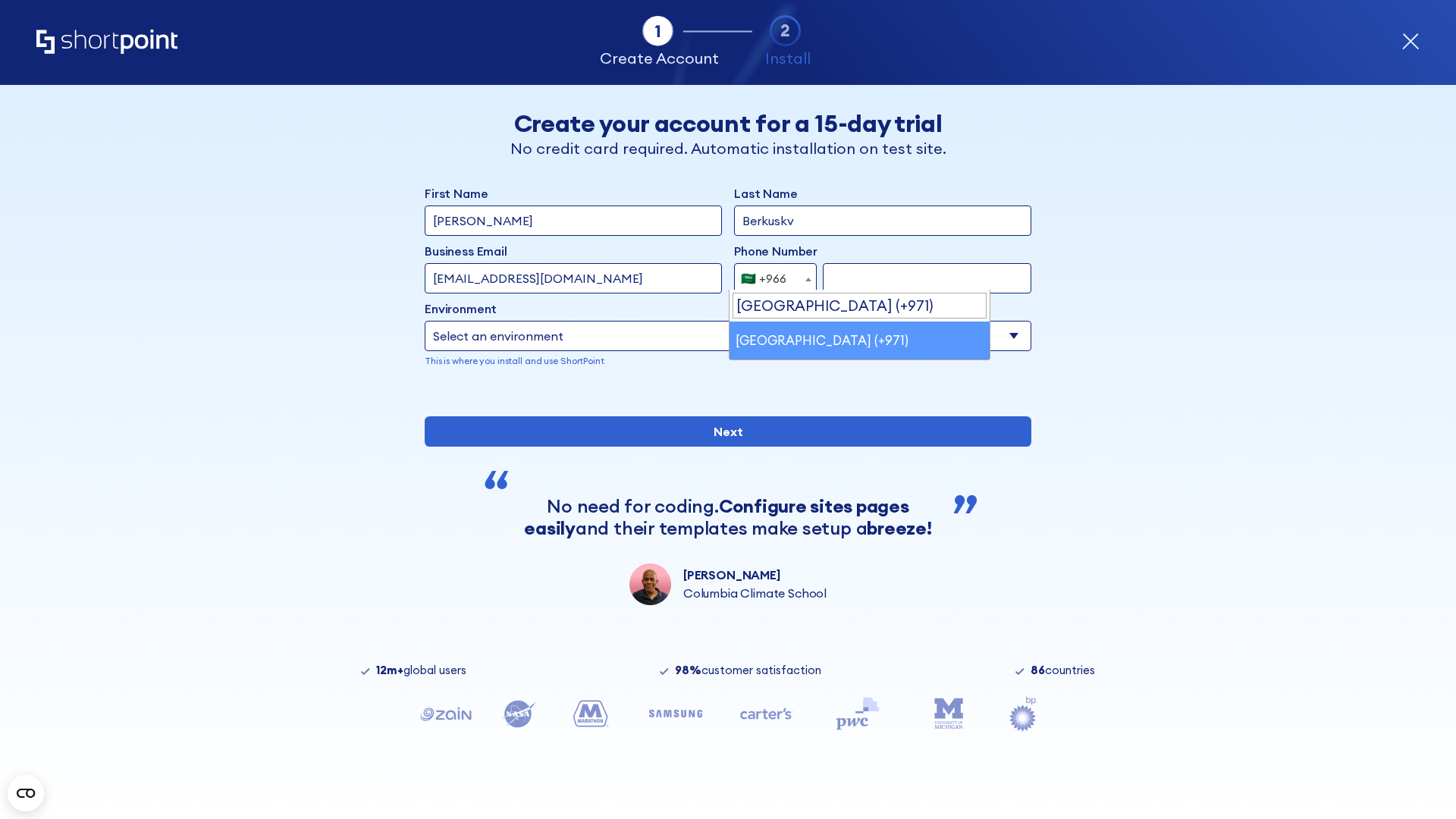
select select "+971"
type input "501234567"
select select "Microsoft 365"
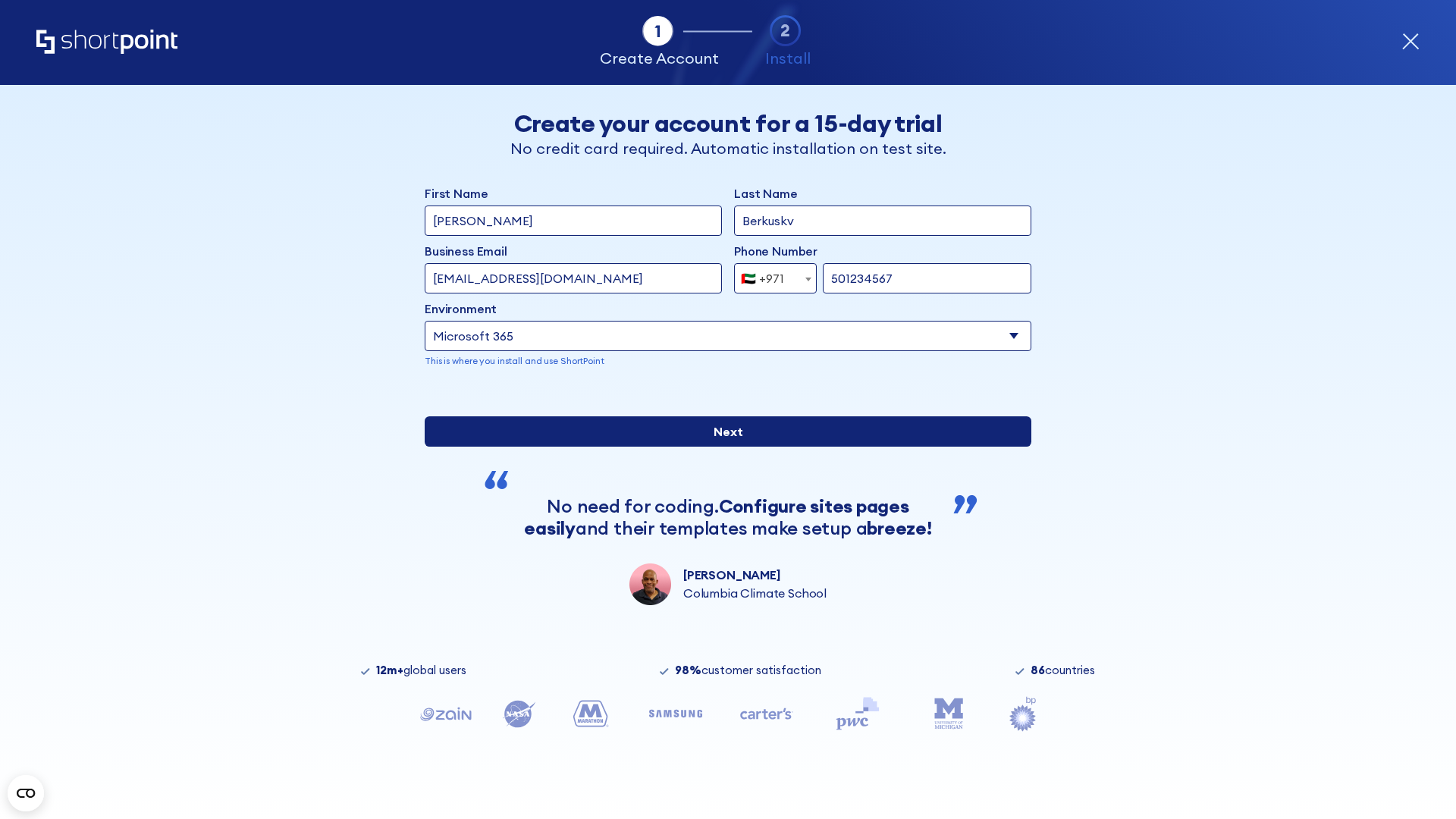
type input "501234567"
click at [722, 447] on input "Next" at bounding box center [728, 432] width 607 height 31
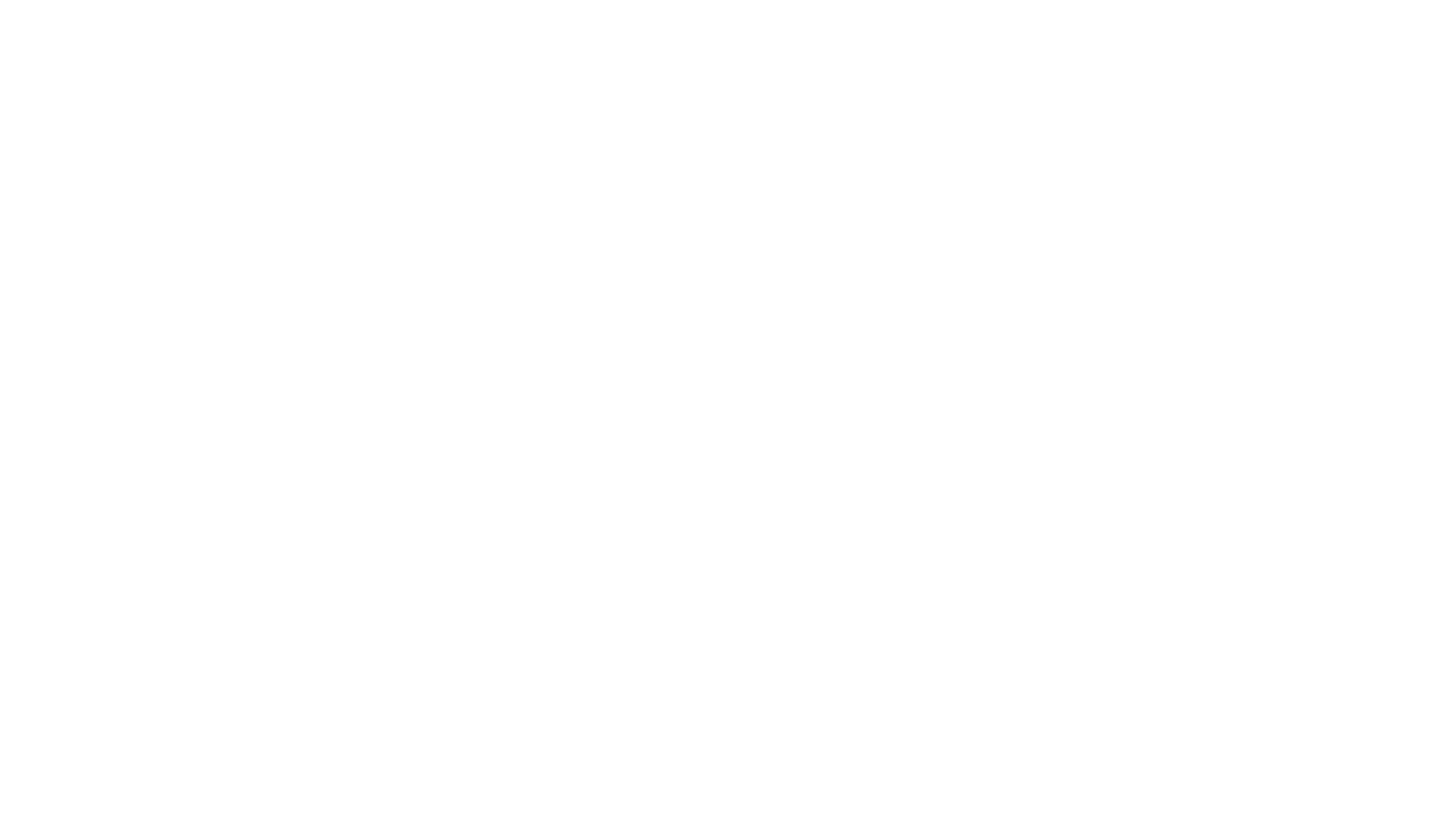
select select "+971"
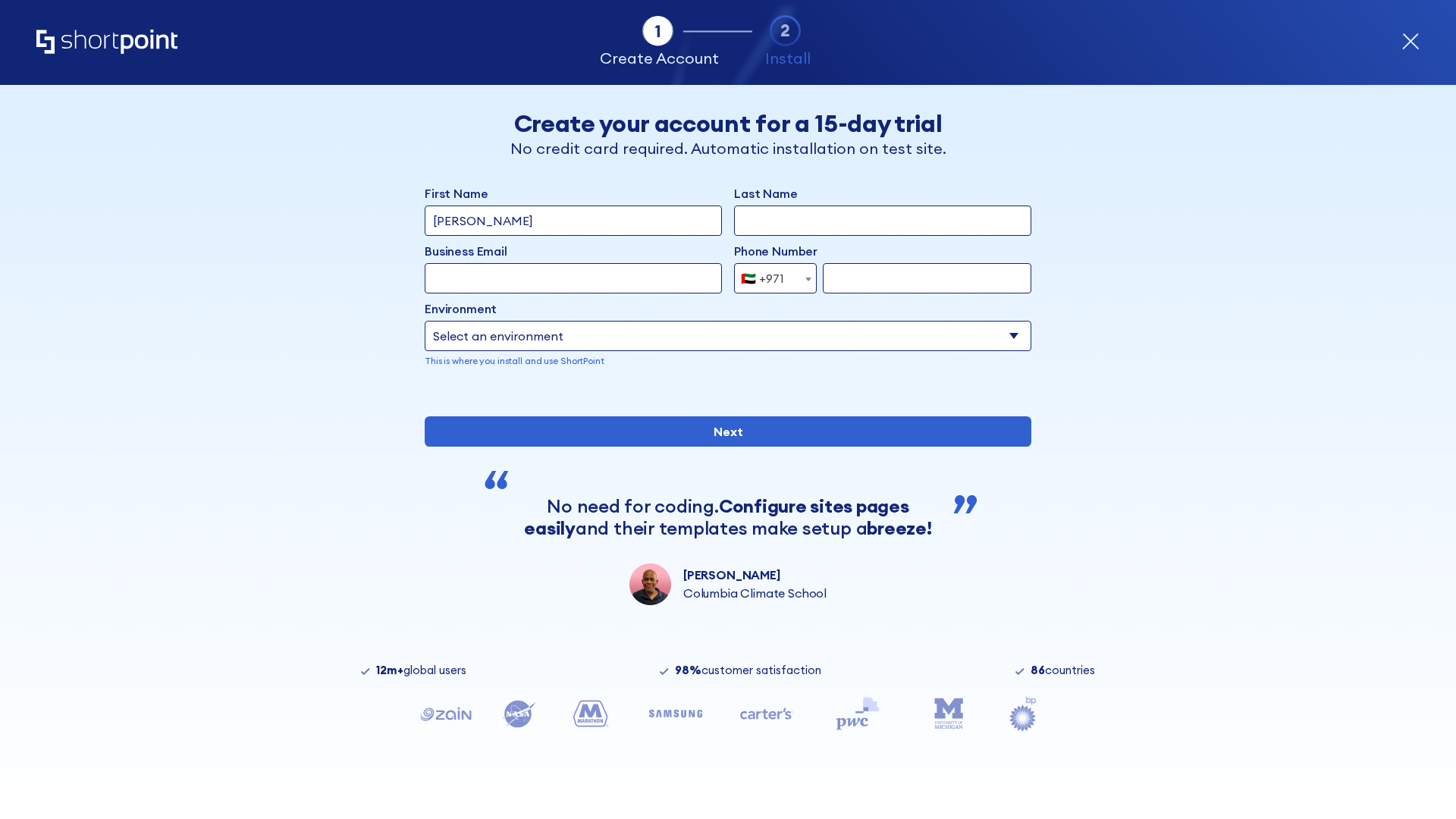
type input "Van der Meer"
type input "Berkuskv"
type input "support@university.edu"
click at [770, 274] on div "🇦🇪 +971" at bounding box center [762, 278] width 44 height 31
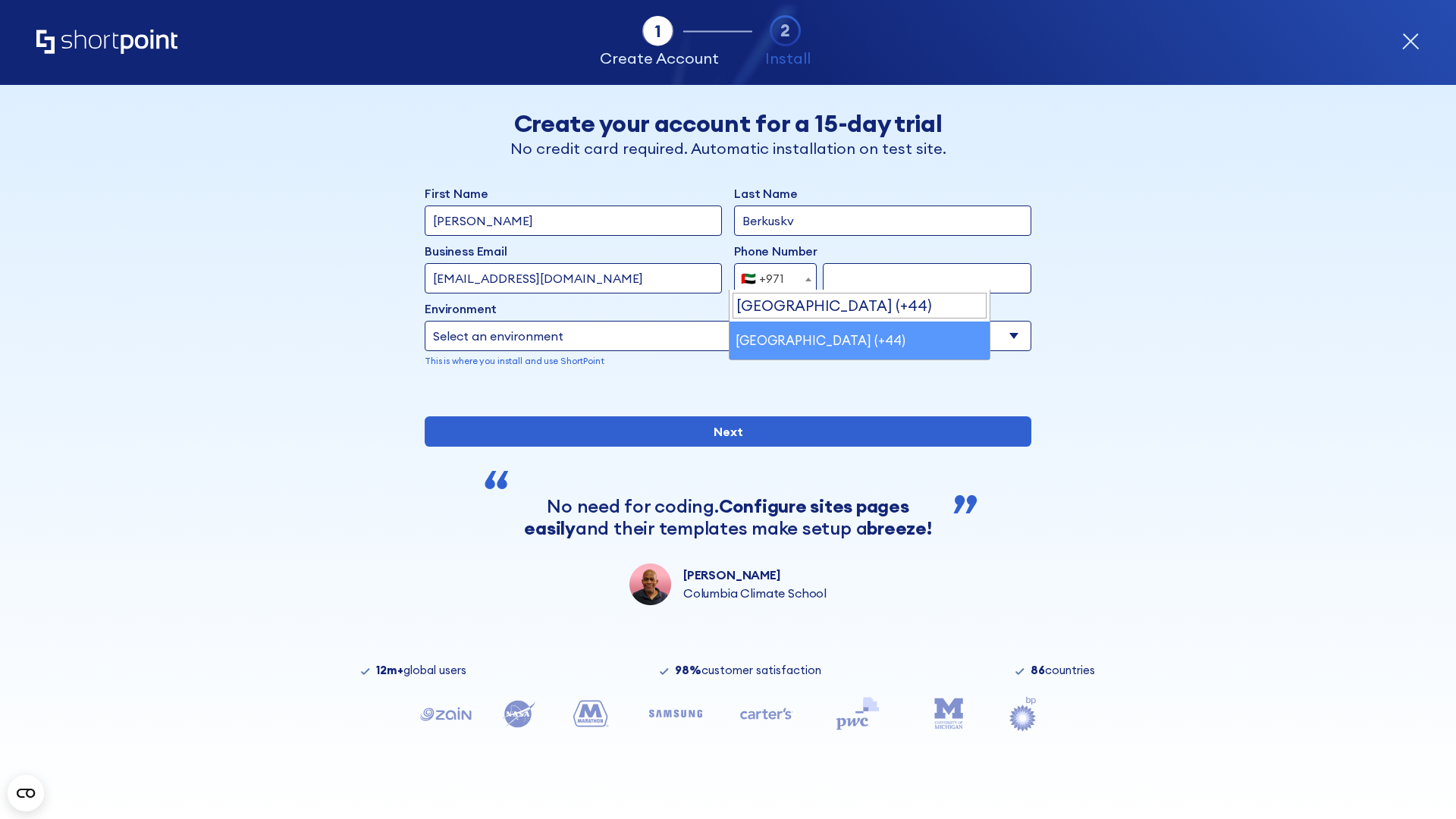
select select "+44"
type input "7912345678"
select select "Microsoft 365"
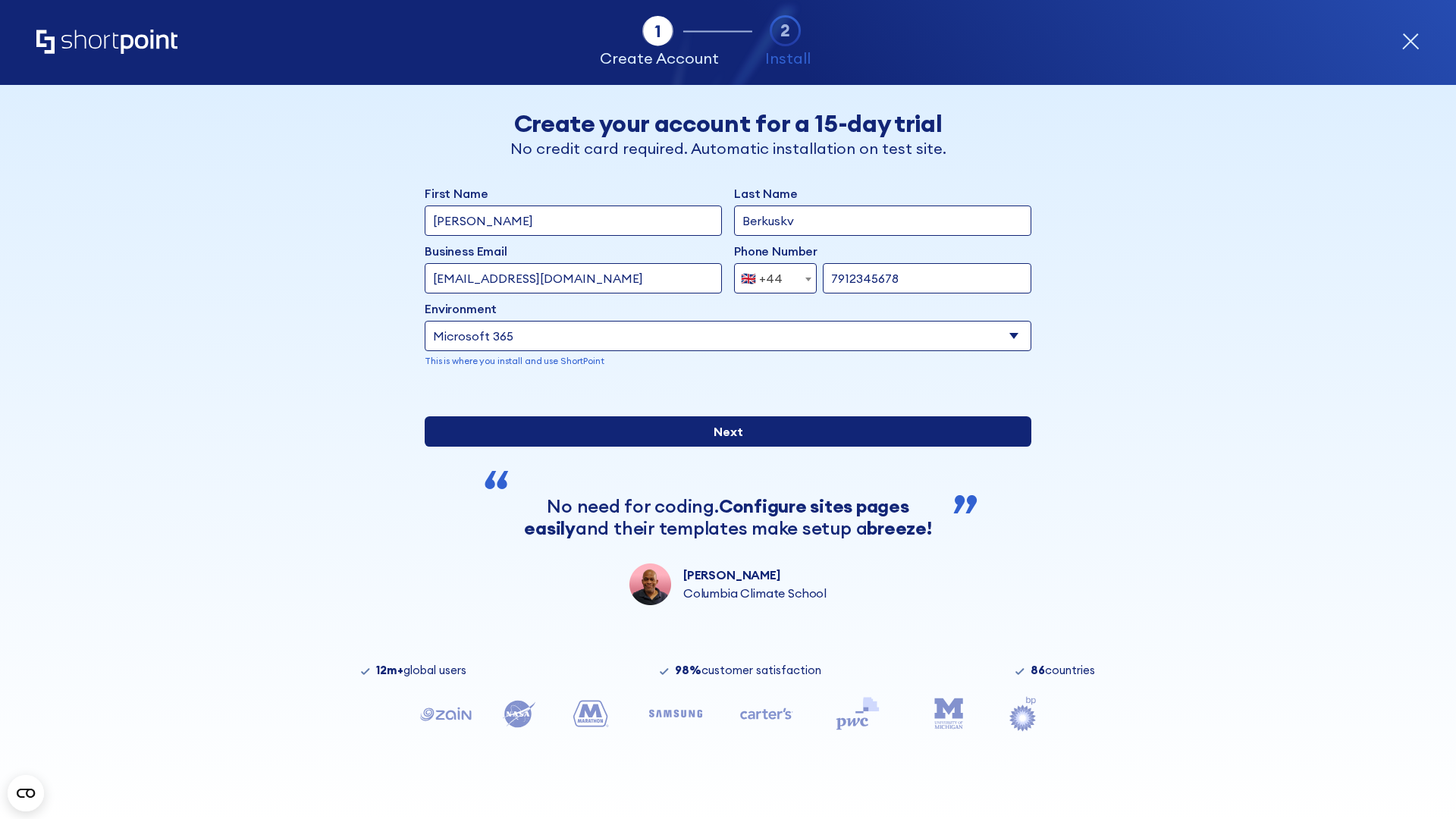
type input "7912345678"
click at [722, 447] on input "Next" at bounding box center [728, 432] width 607 height 31
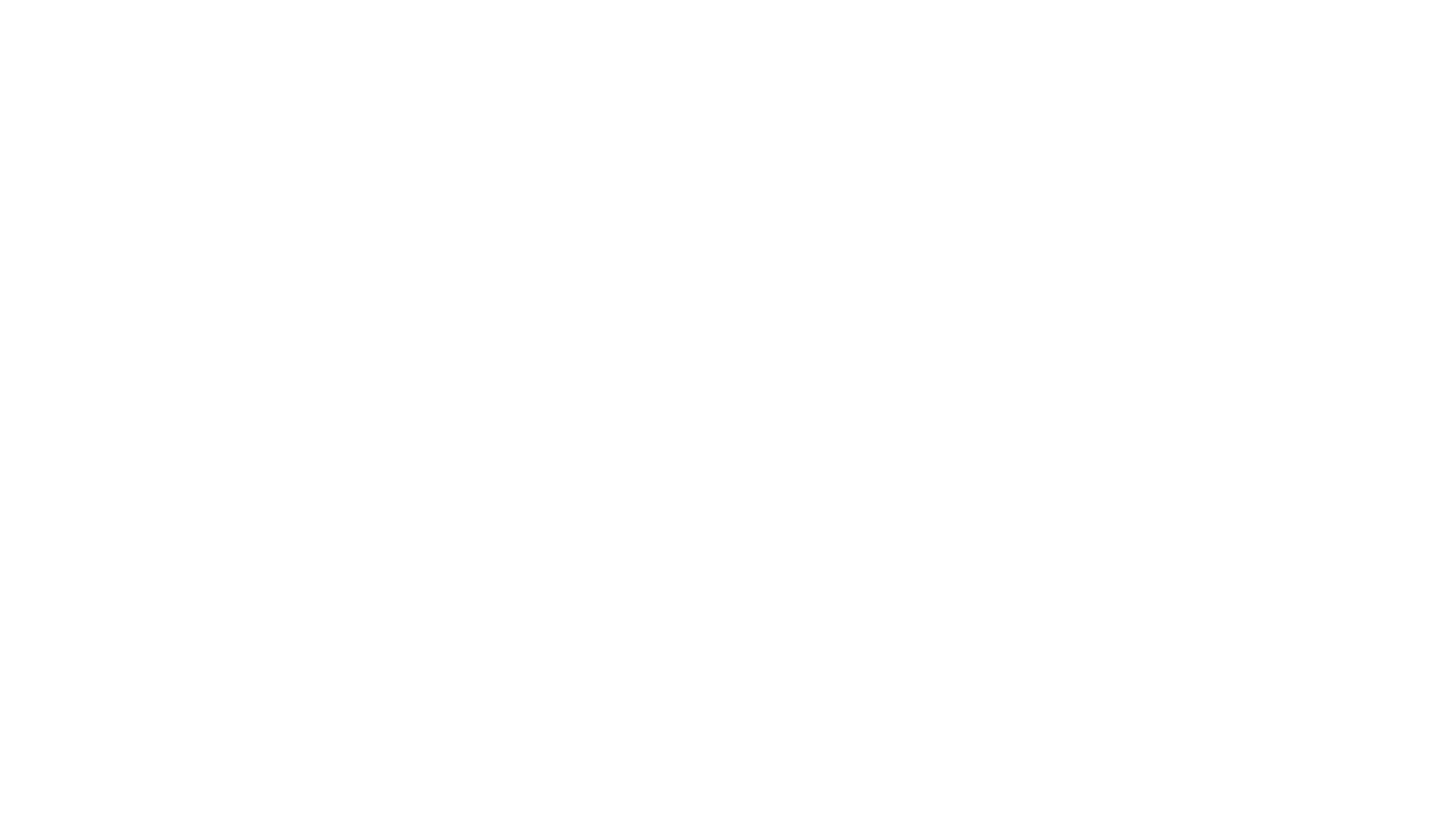
select select "+44"
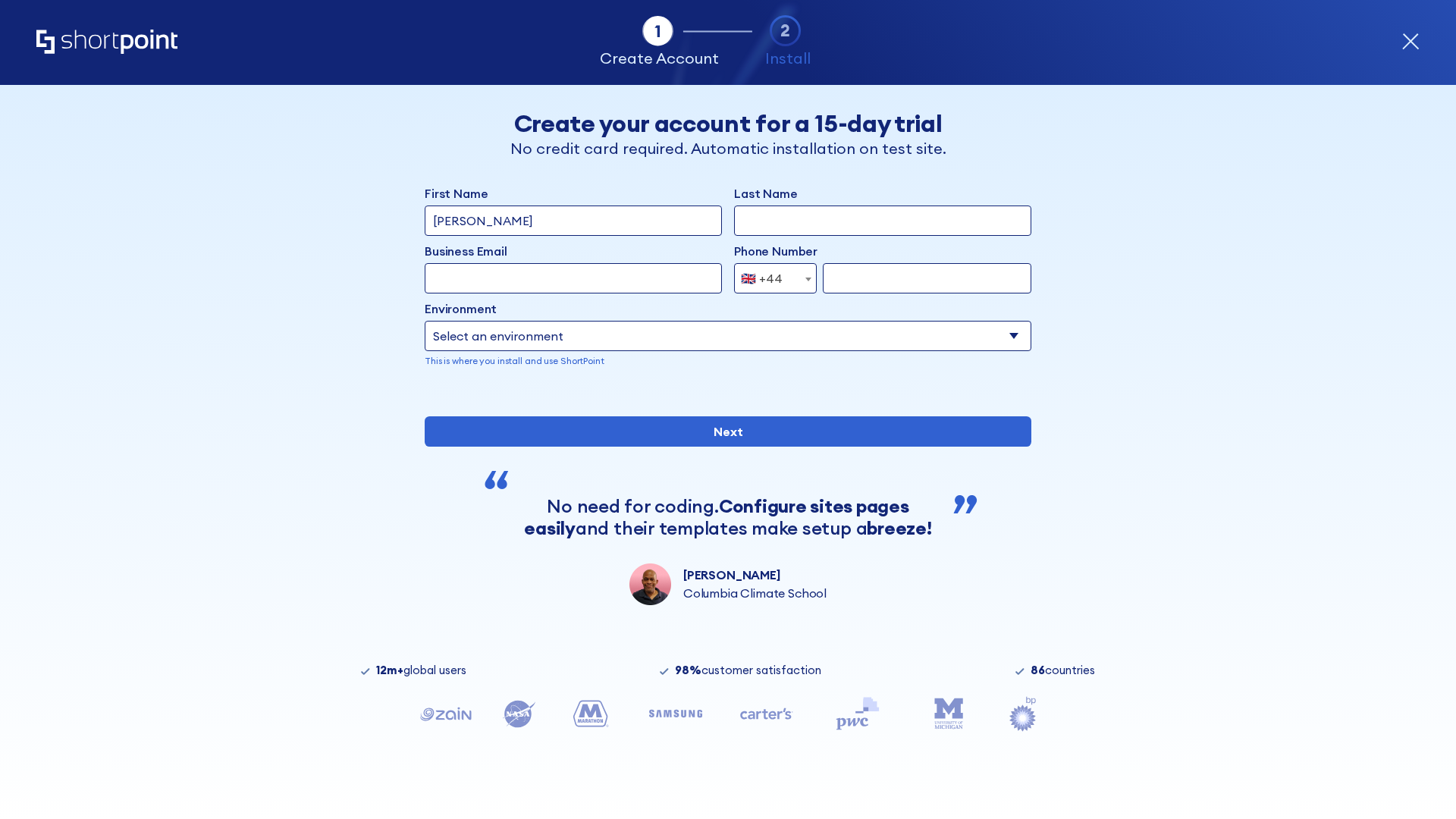
type input "JR Smith"
type input "Berkuskv"
type input "info@startup.tech"
click at [770, 279] on div "🇬🇧 +44" at bounding box center [761, 278] width 42 height 31
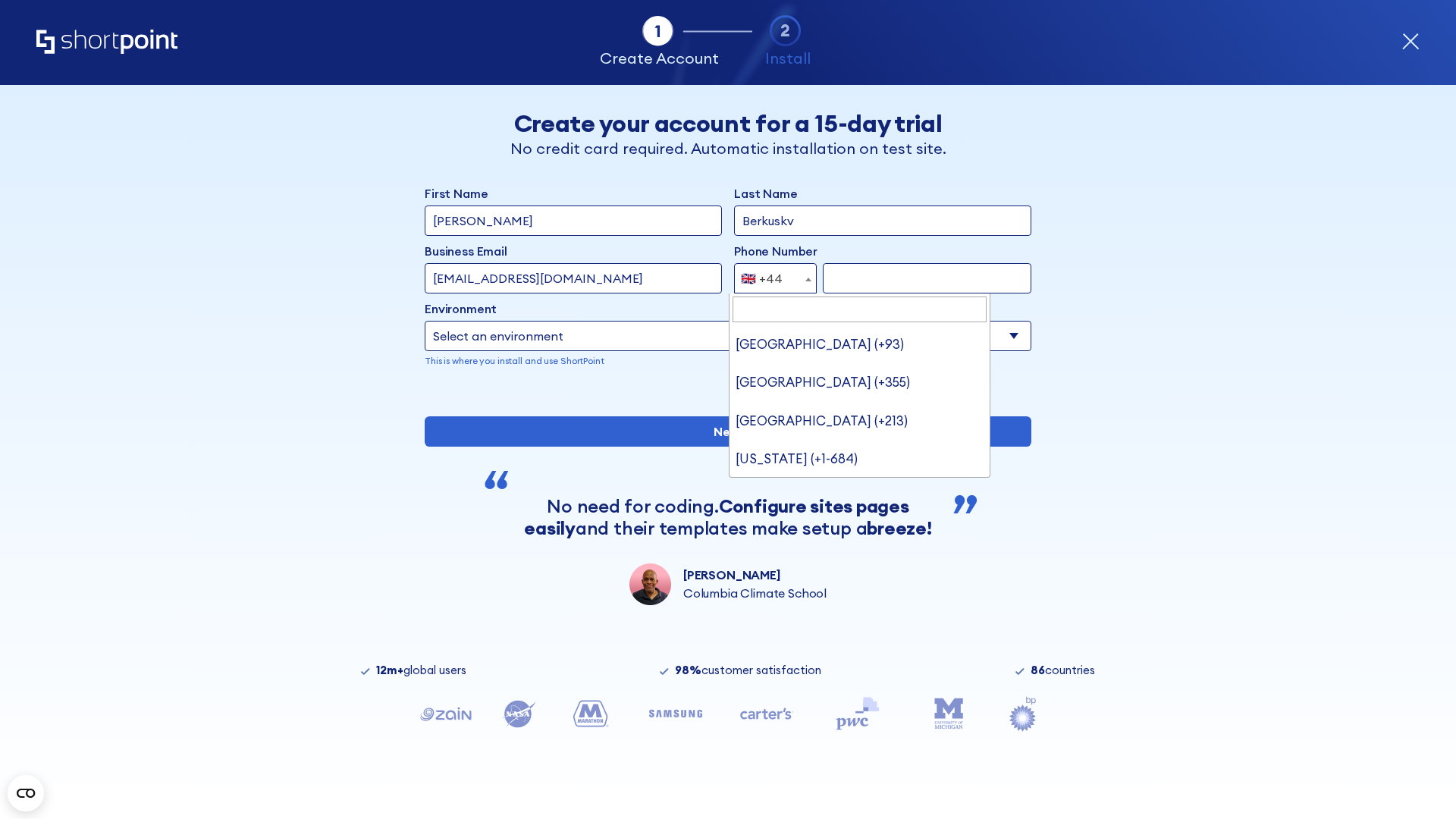
type input "Ukraine (+380)"
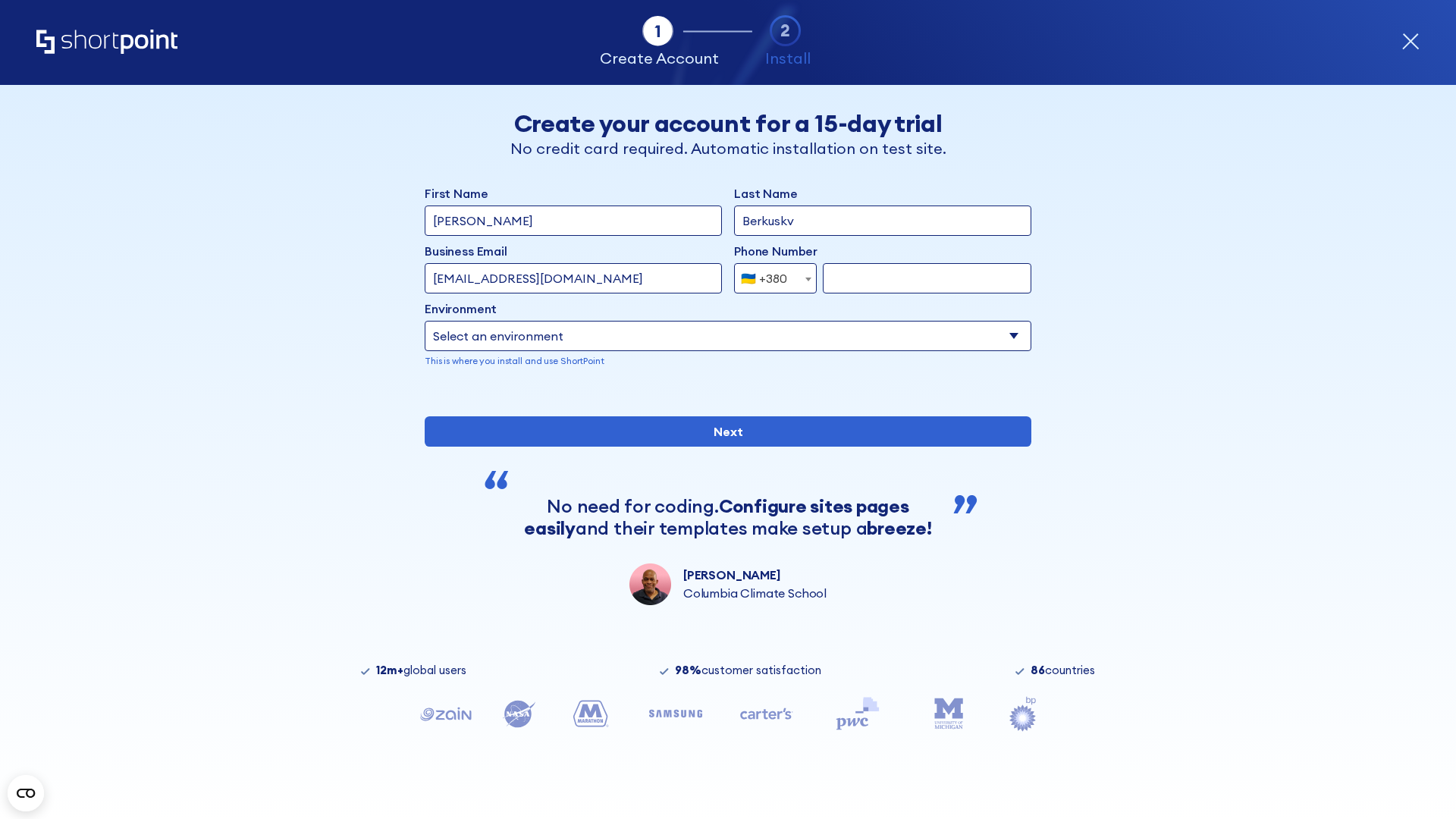
select select "+380"
type input "663451789"
select select "Microsoft 365"
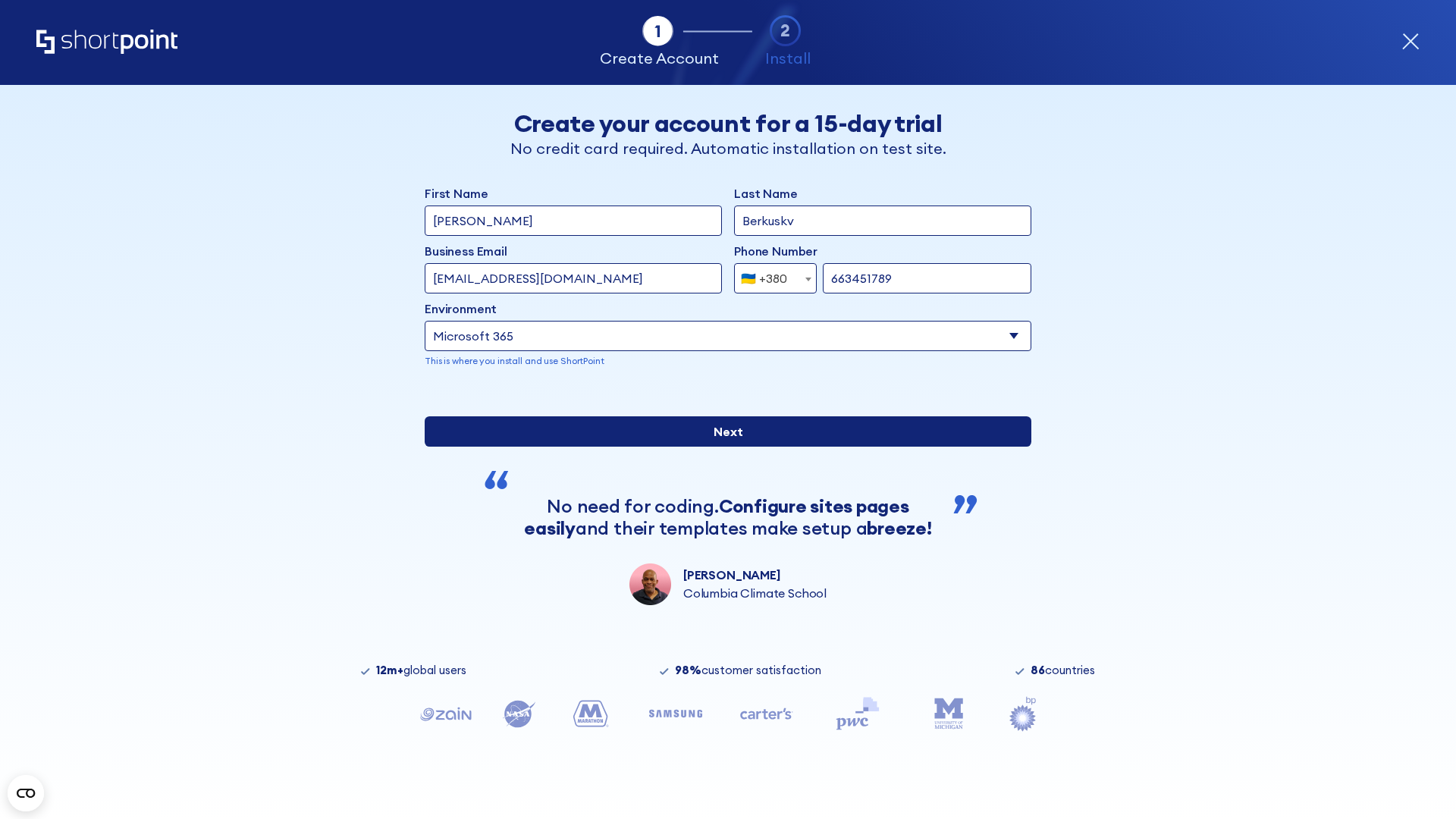
type input "663451789"
click at [722, 447] on input "Next" at bounding box center [728, 432] width 607 height 31
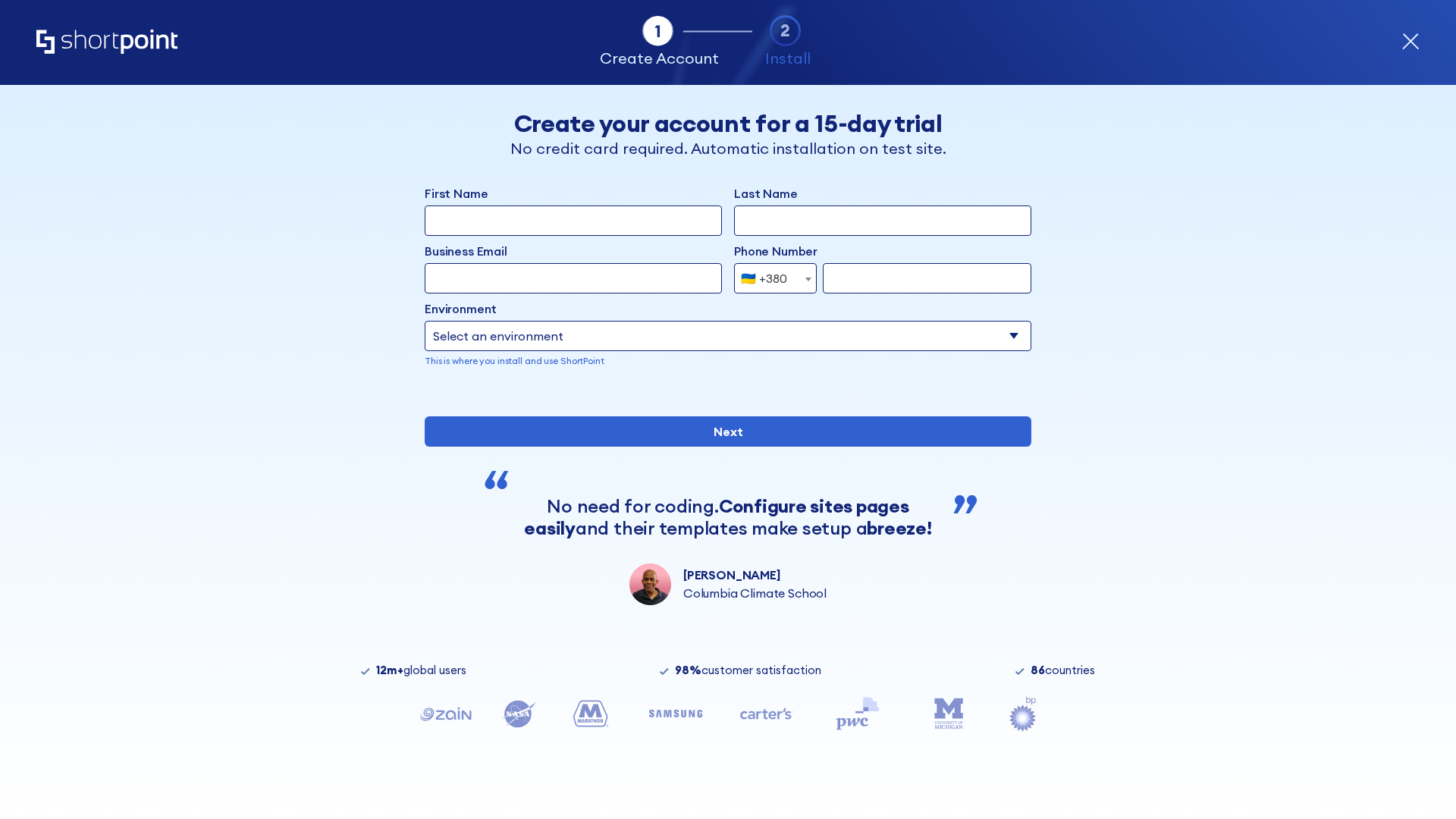
select select "+380"
type input "[PERSON_NAME]"
type input "Berkuskv"
type input "[EMAIL_ADDRESS][DOMAIN_NAME]"
click at [770, 274] on div "🇺🇦 +380" at bounding box center [764, 278] width 46 height 31
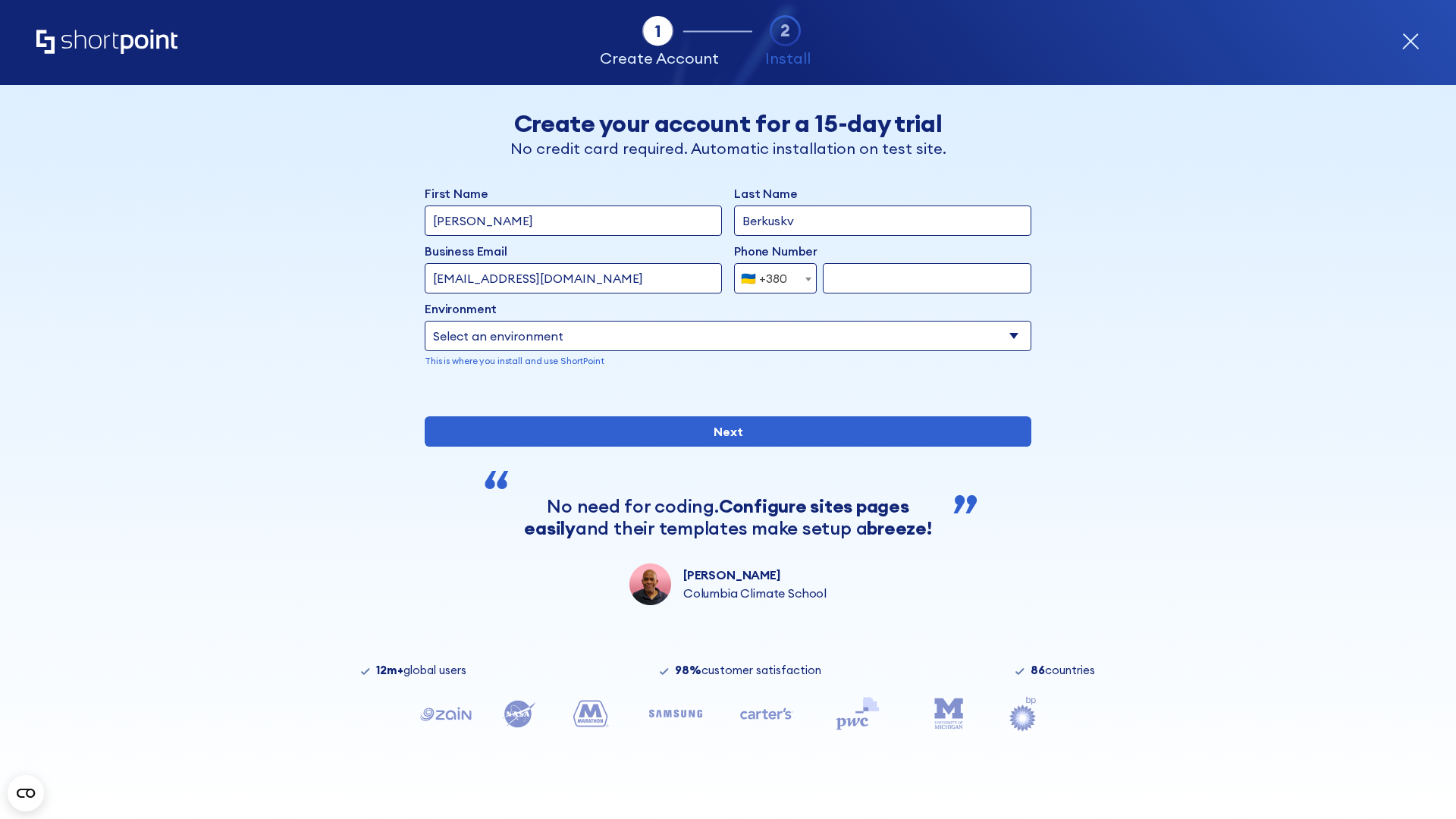
scroll to position [4, 0]
select select "+1"
type input "2025550123"
select select "Microsoft 365"
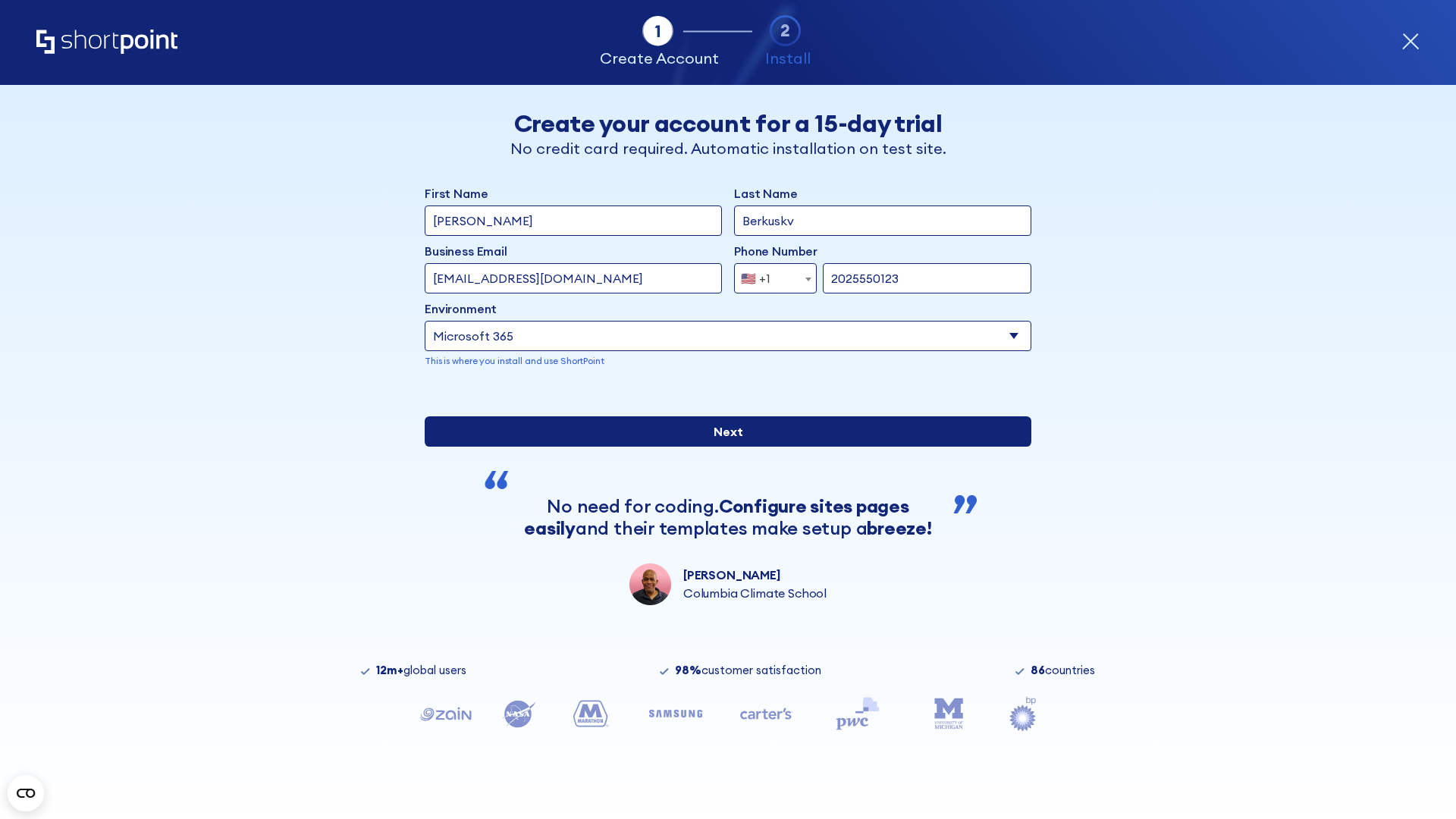
type input "2025550123"
click at [722, 447] on input "Next" at bounding box center [728, 432] width 607 height 31
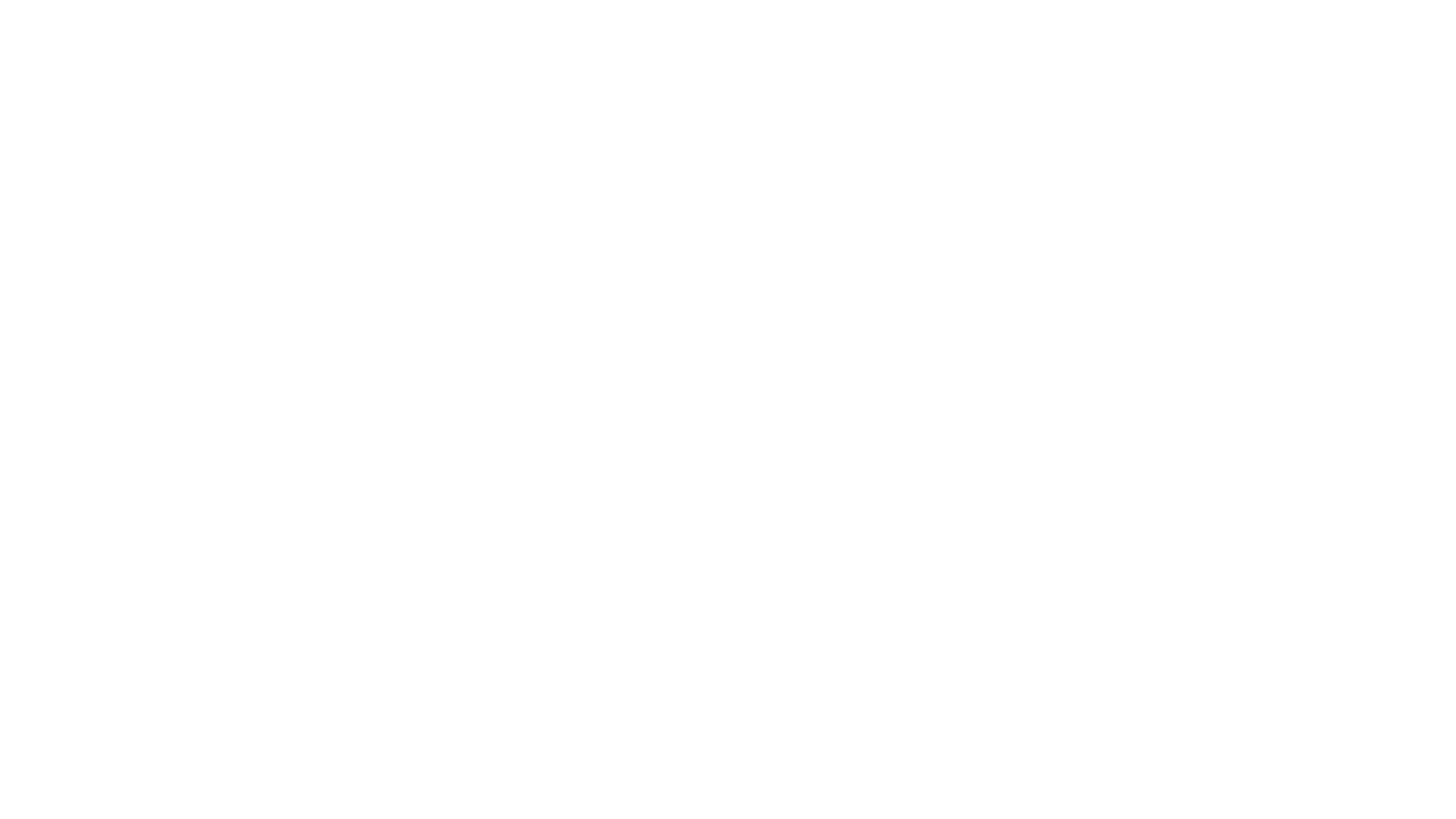
type input "Archebald"
type input "Berkuskv"
type input "[EMAIL_ADDRESS][DOMAIN_NAME]"
type input "2125556789"
select select "SharePoint 2019 (On-Premise)"
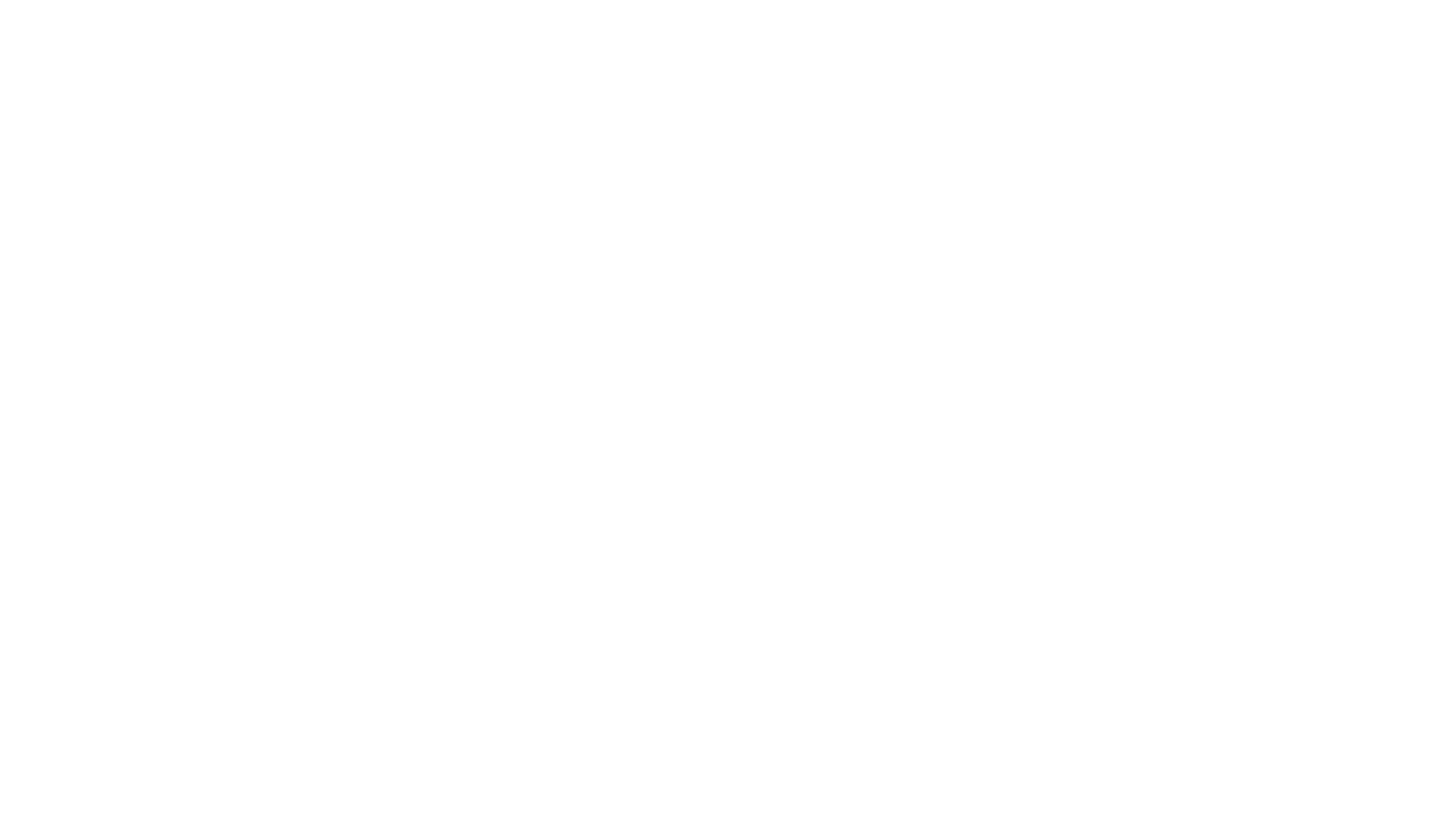
type input "2125556789"
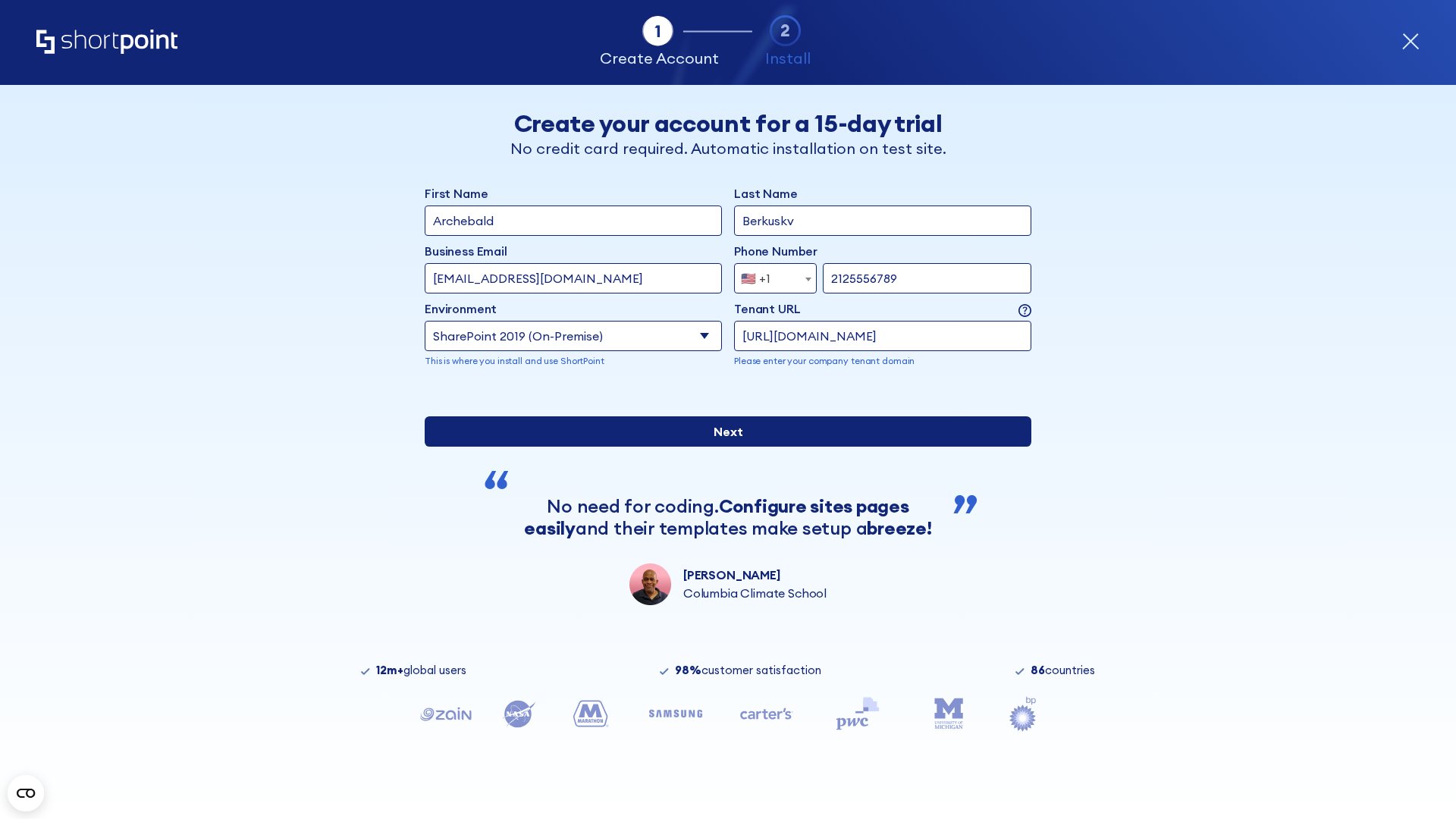
type input "https://contoso.sharepoint.xyz"
click at [722, 447] on input "Next" at bounding box center [728, 432] width 607 height 31
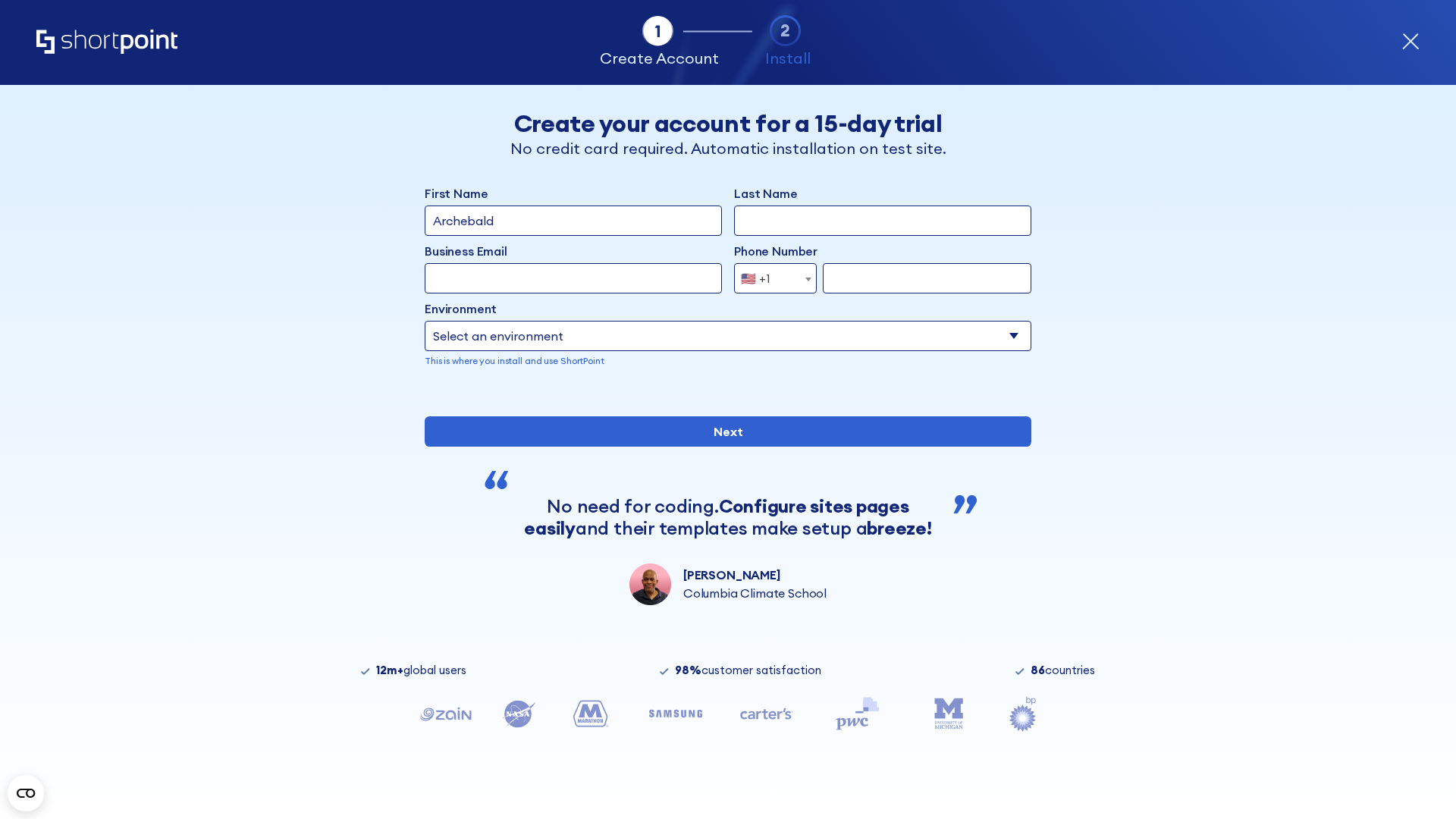
type input "Archebald"
type input "Berkuskv"
type input "[EMAIL_ADDRESS][DOMAIN_NAME]"
type input "2125556789"
select select "SharePoint 2019 (On-Premise)"
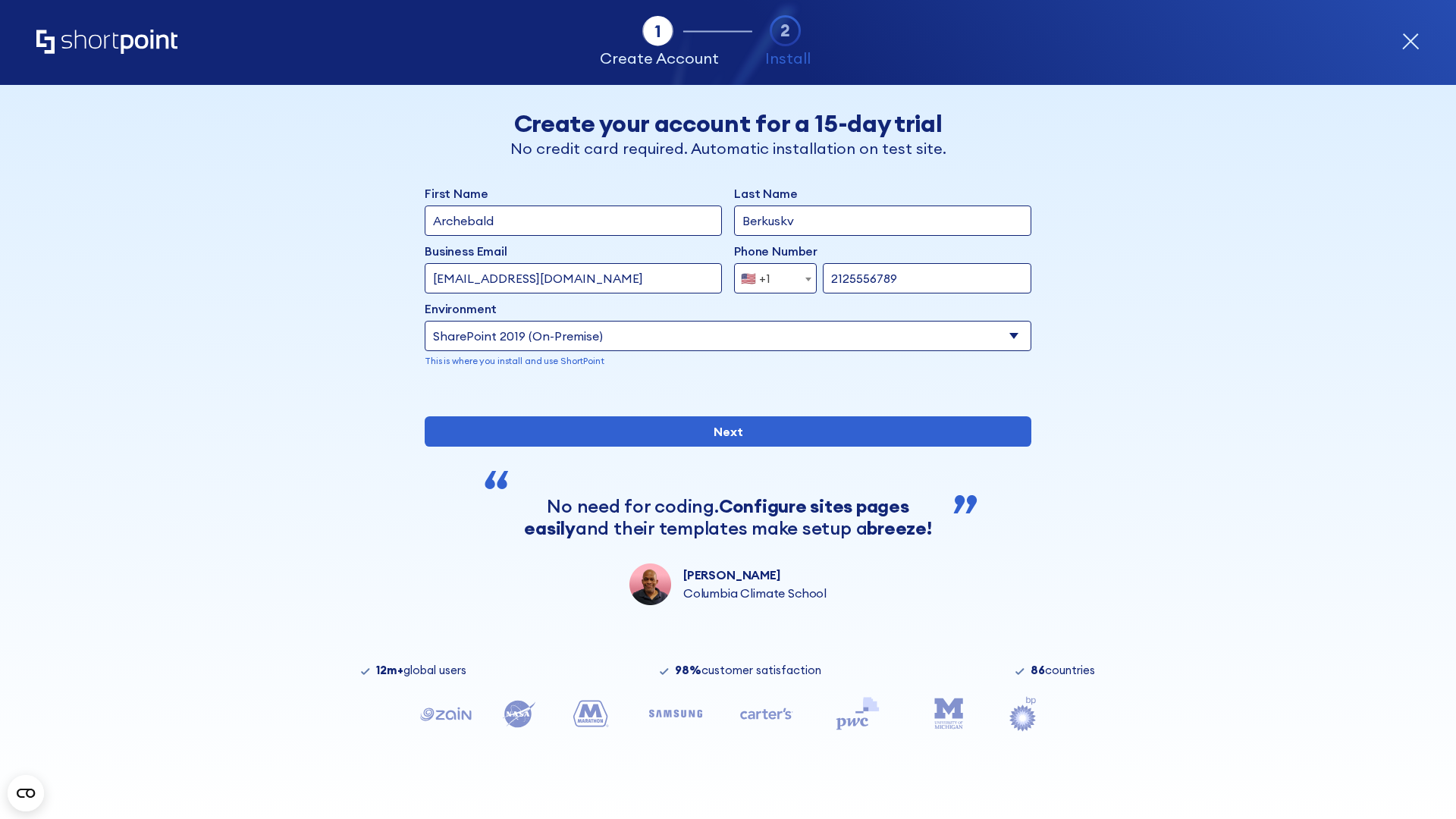
type input "2125556789"
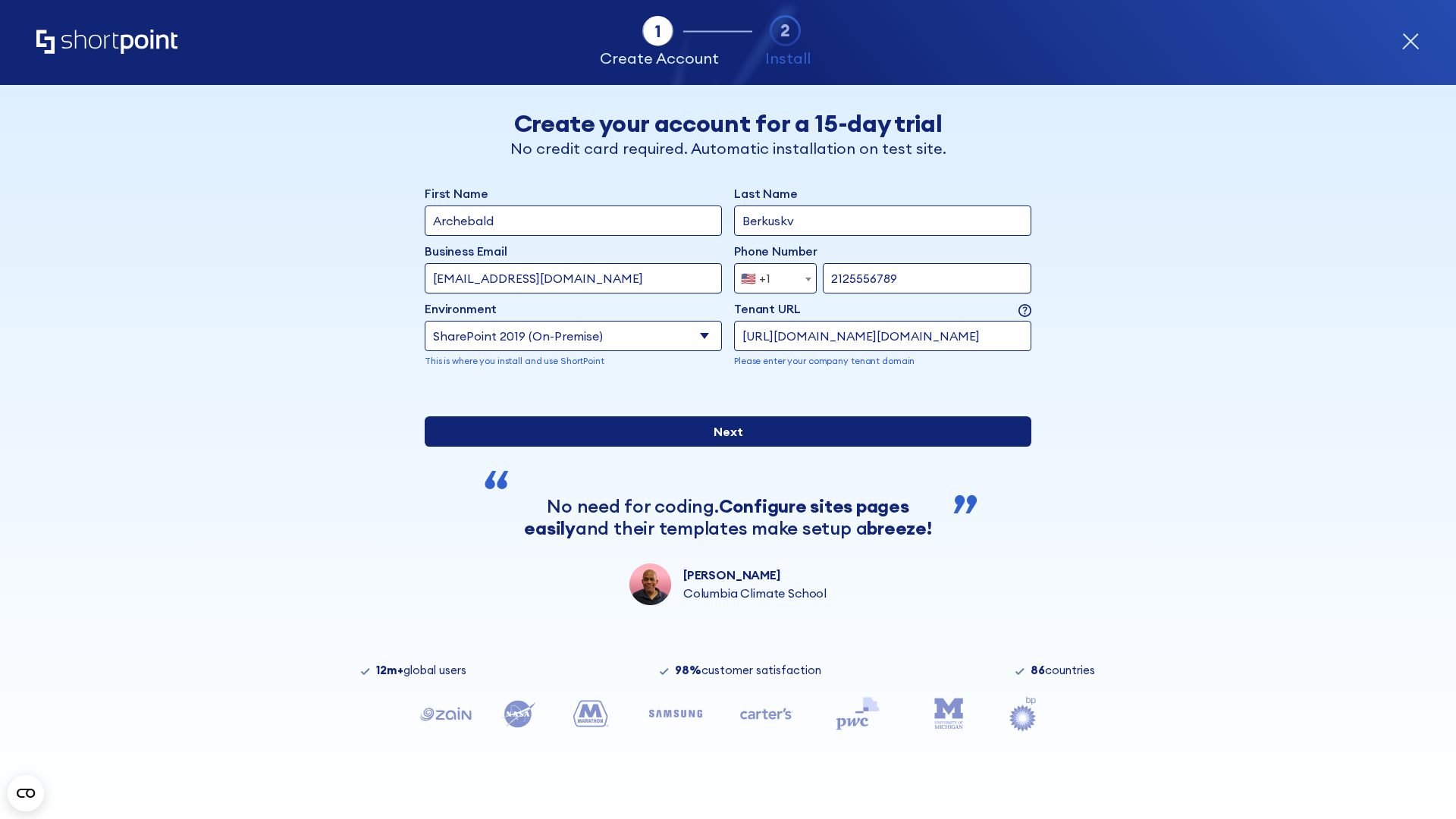
type input "http://malicious.com/sharepoint.com"
click at [722, 447] on input "Next" at bounding box center [728, 432] width 607 height 31
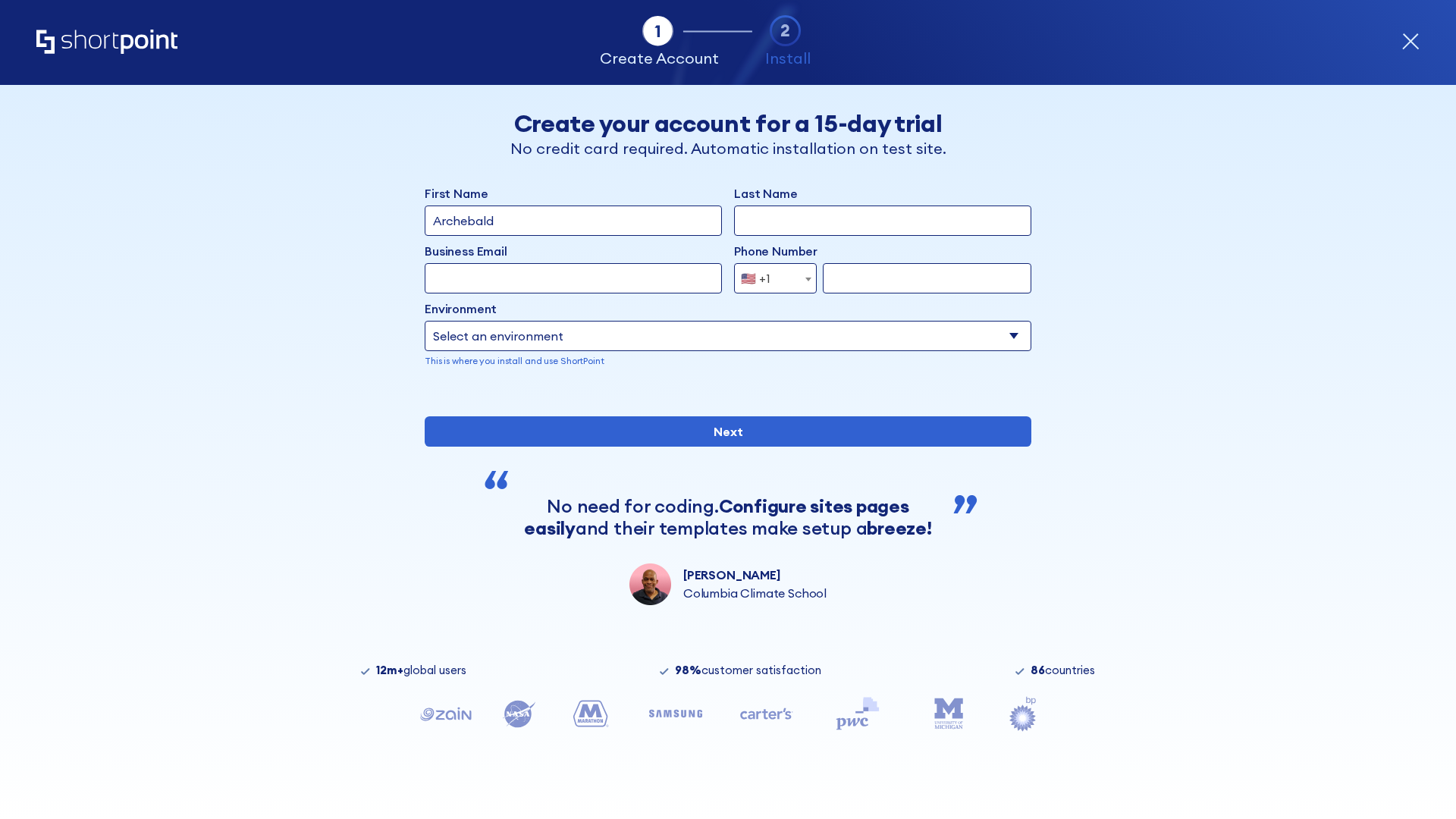
type input "Archebald"
type input "Berkuskv"
type input "[EMAIL_ADDRESS][DOMAIN_NAME]"
type input "2125556789"
select select "SharePoint 2019 (On-Premise)"
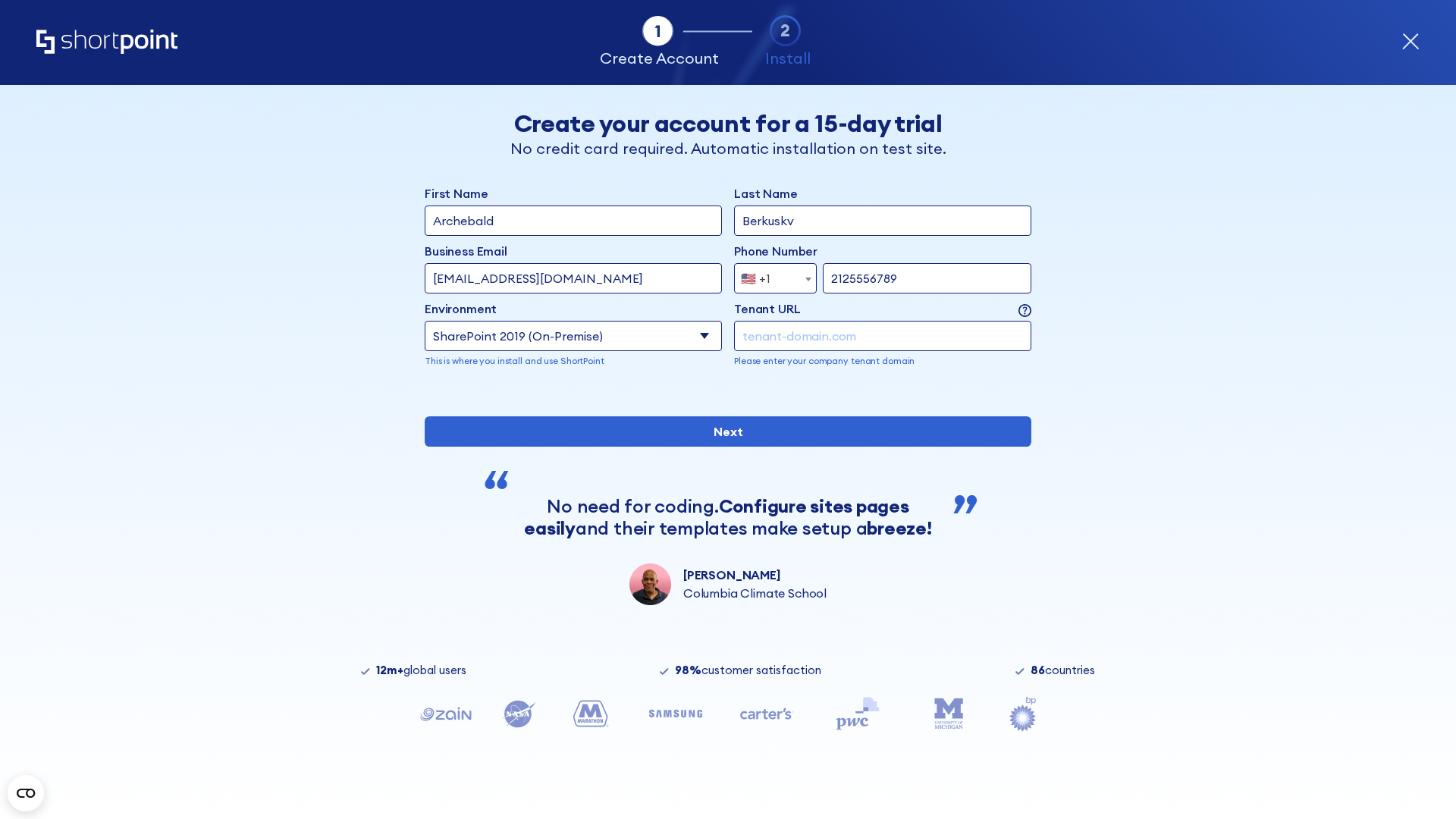
type input "2125556789"
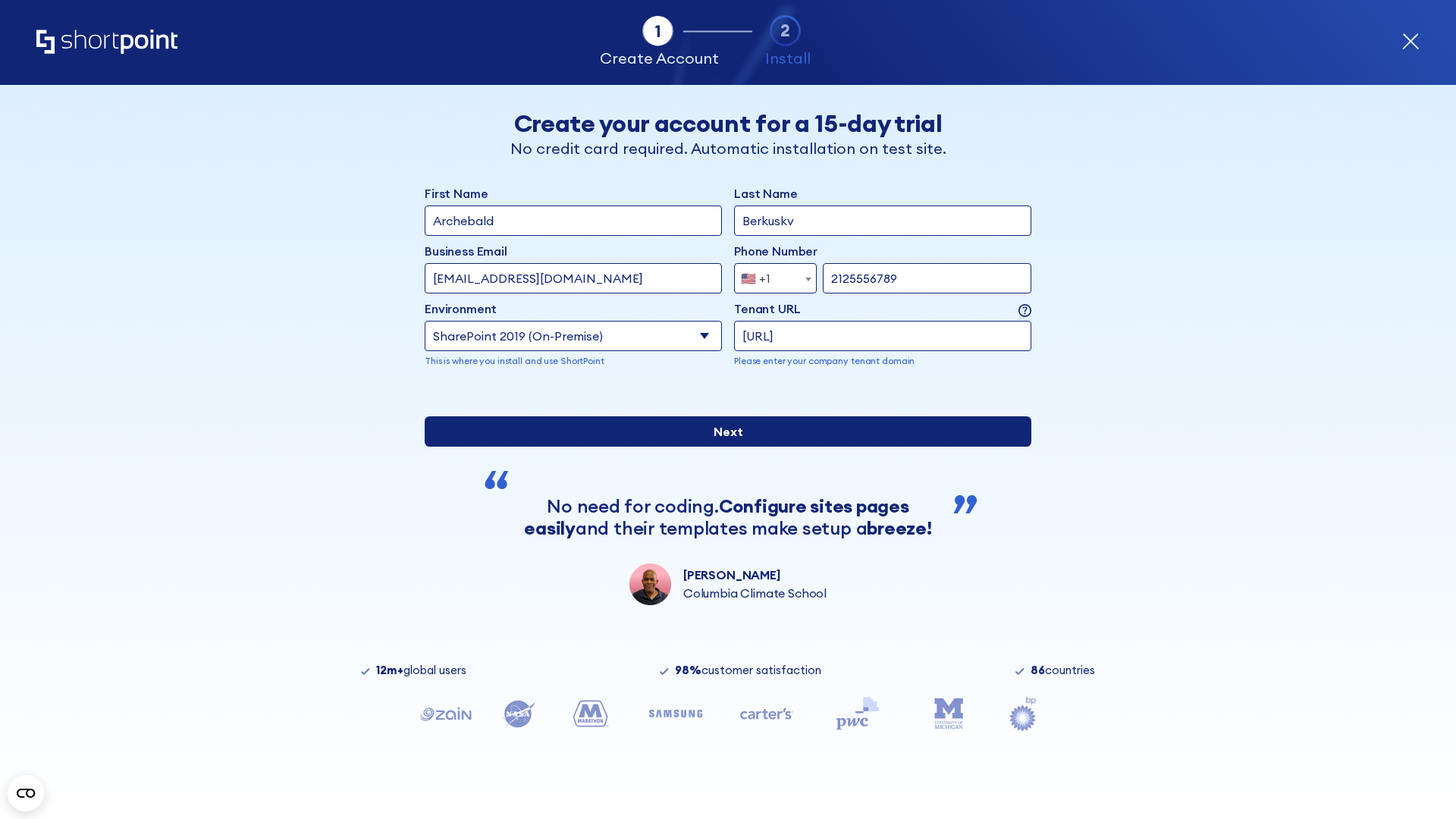
type input "ftp://site.sharepoint.dem"
click at [722, 447] on input "Next" at bounding box center [728, 432] width 607 height 31
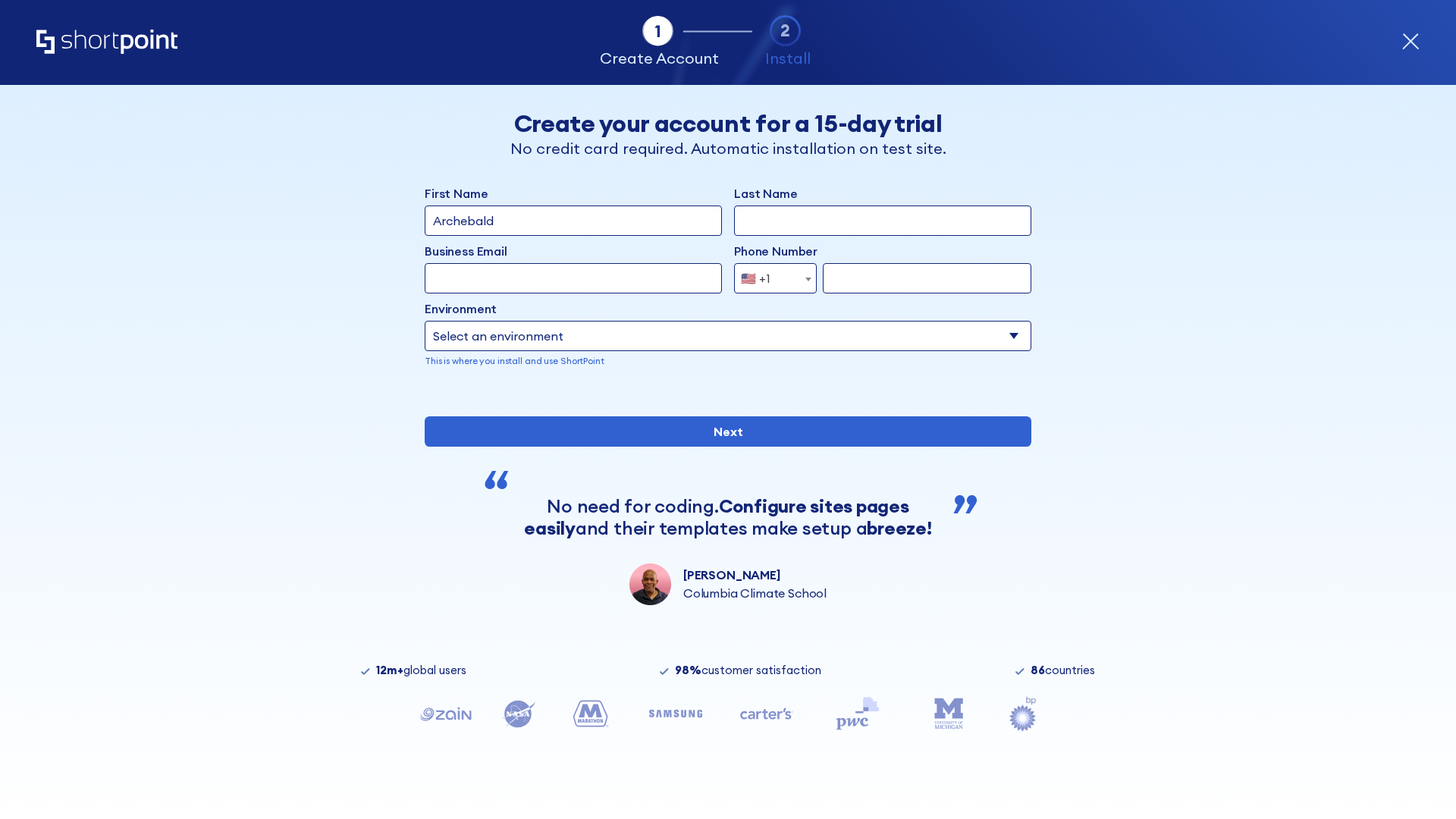
type input "Archebald"
type input "Berkuskv"
type input "[EMAIL_ADDRESS][DOMAIN_NAME]"
type input "2125556789"
select select "SharePoint 2019 (On-Premise)"
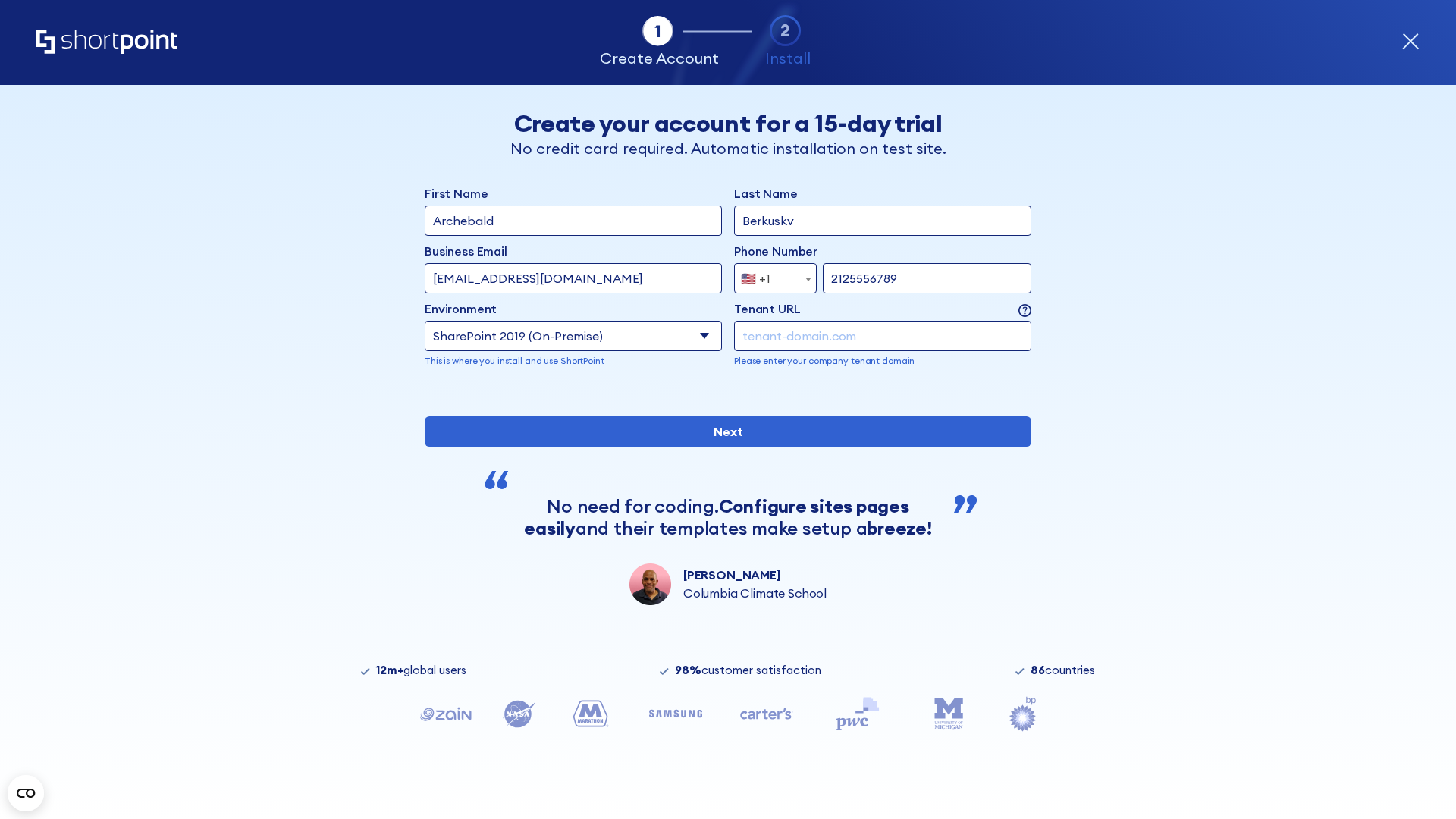
type input "2125556789"
type input "https://sharepoint.com.evil.com"
type input "Archebald"
type input "Berkuskv"
type input "[EMAIL_ADDRESS][DOMAIN_NAME]"
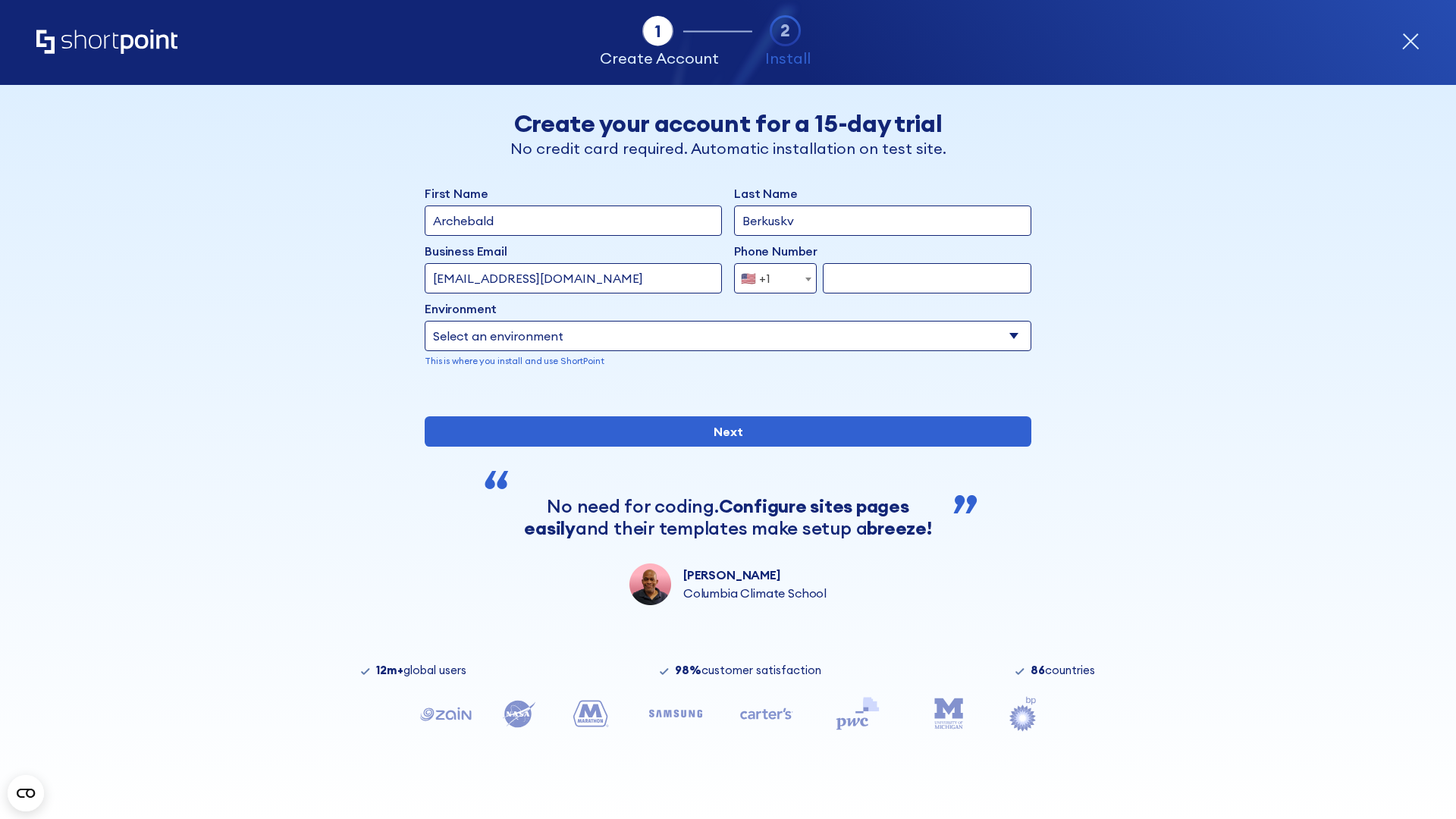
type input "2125556789"
select select "SharePoint 2019 (On-Premise)"
type input "2125556789"
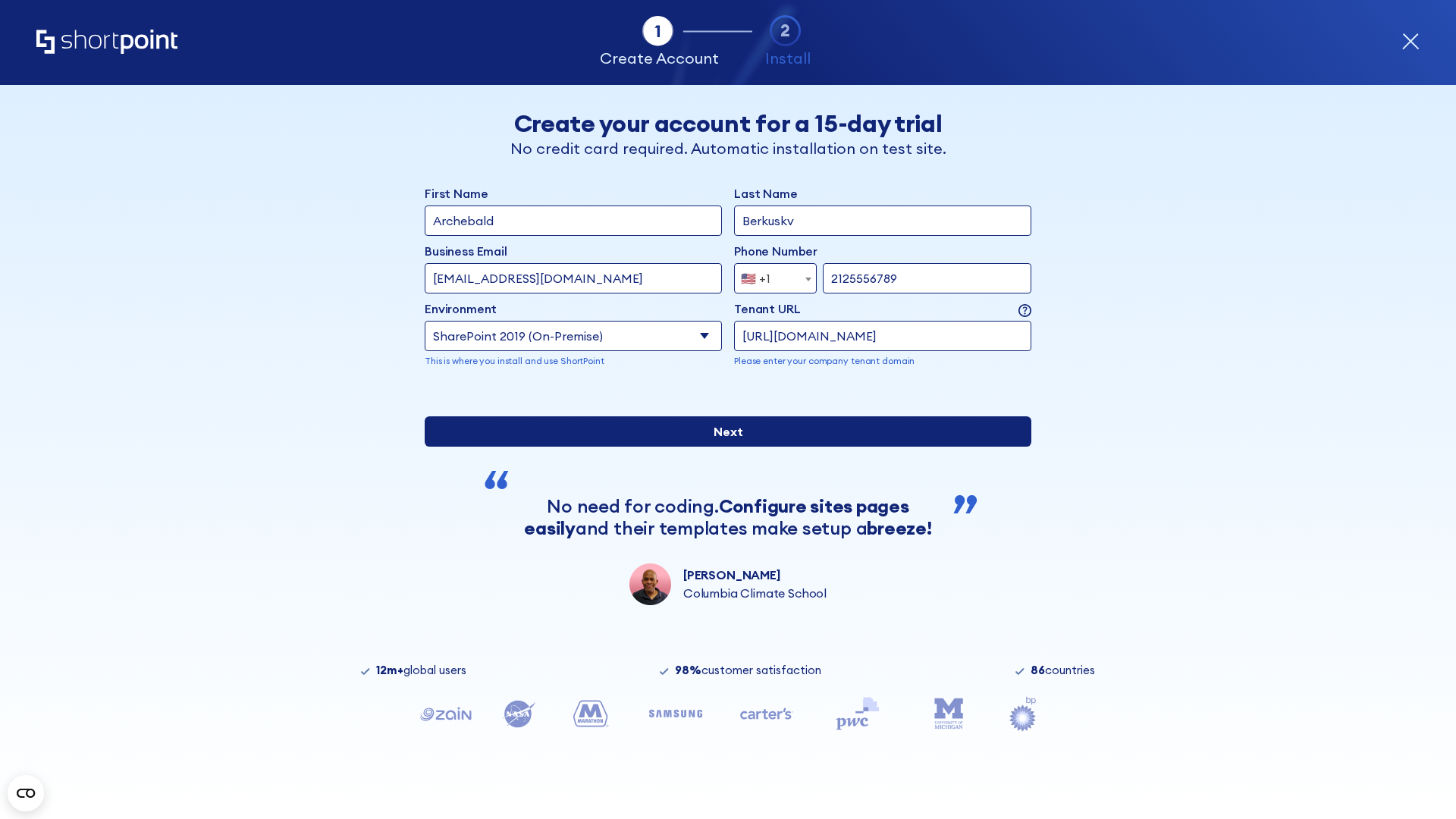
type input "[URL][DOMAIN_NAME]"
click at [722, 501] on div "First Name Archebald Last Name Berkuskv Business Email Invalid Email Address [E…" at bounding box center [728, 395] width 607 height 422
